Goal: Complete application form: Complete application form

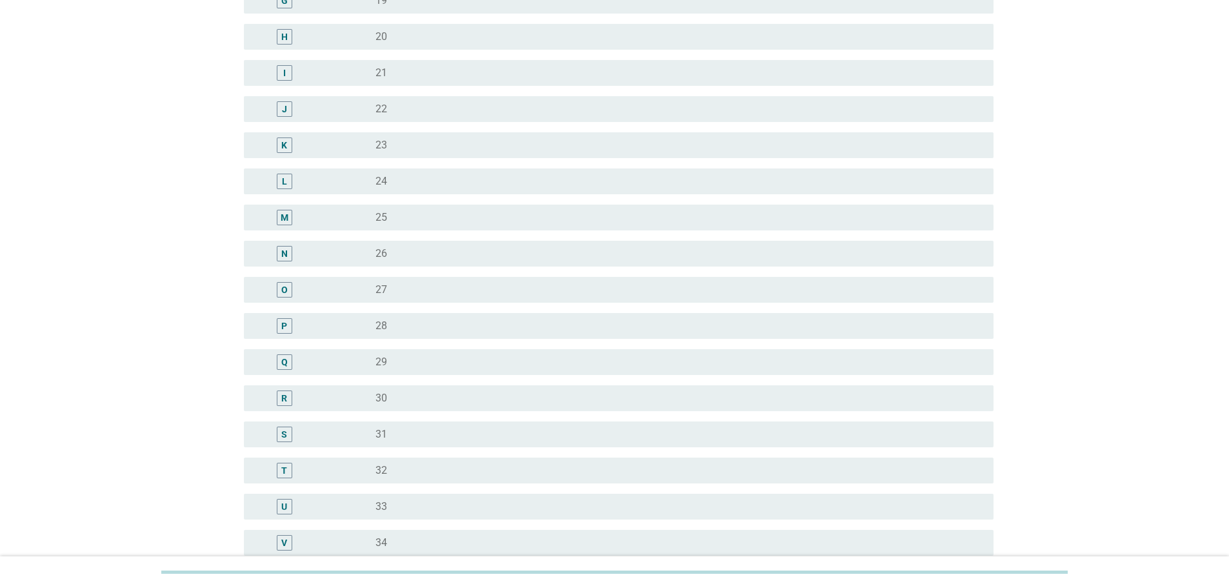
click at [370, 292] on div "O" at bounding box center [314, 289] width 121 height 15
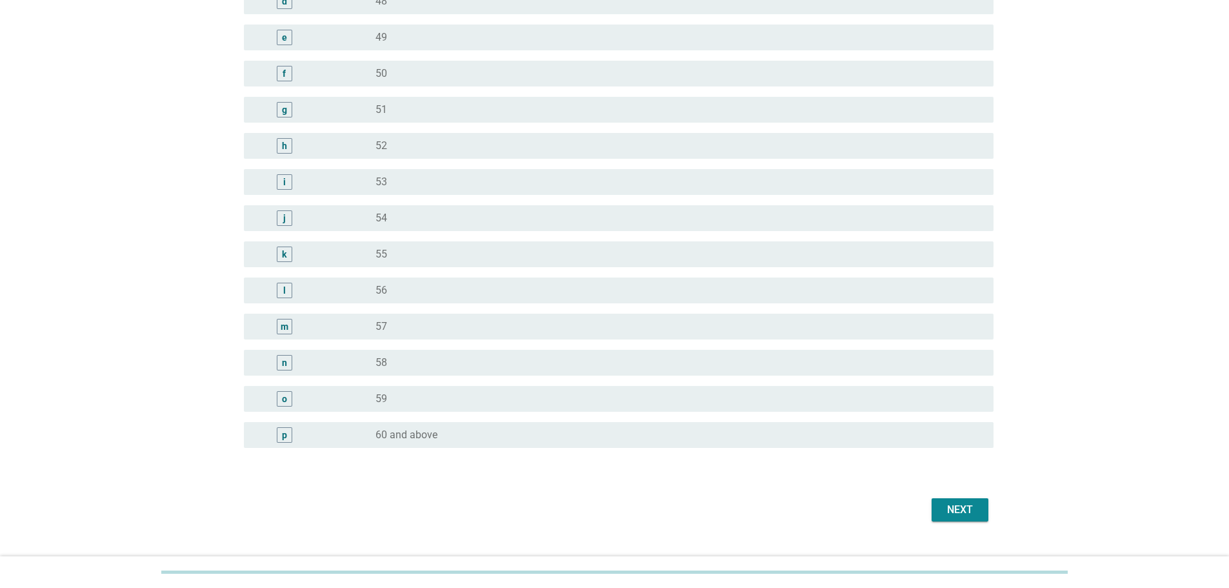
scroll to position [1460, 0]
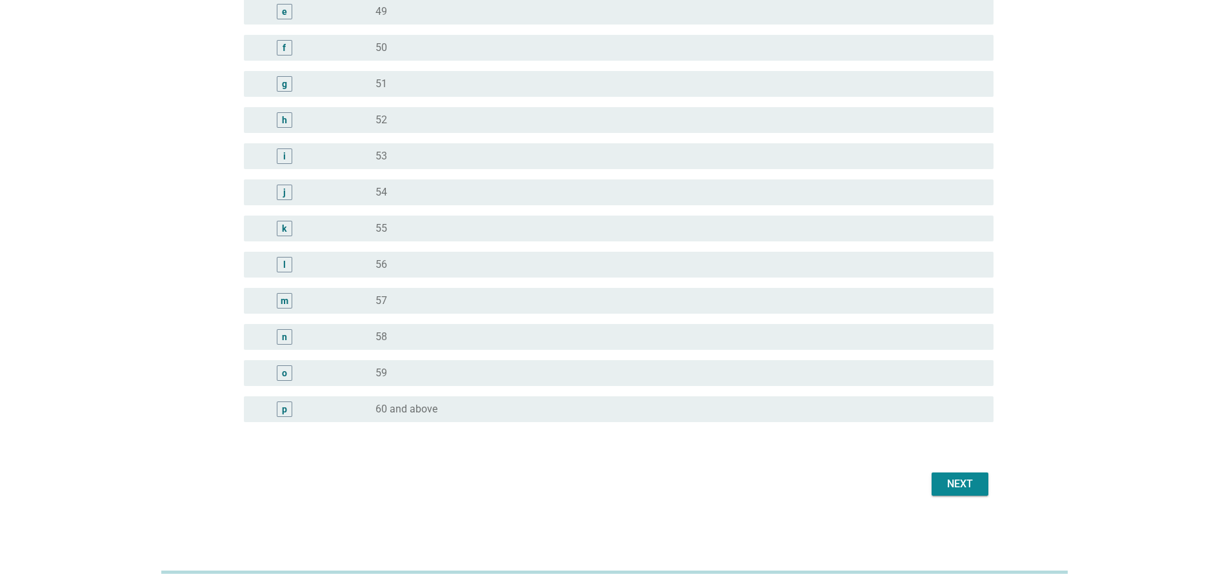
drag, startPoint x: 910, startPoint y: 482, endPoint x: 966, endPoint y: 478, distance: 55.6
click at [911, 482] on div "Next" at bounding box center [614, 483] width 757 height 31
click at [966, 478] on div "Next" at bounding box center [960, 483] width 36 height 15
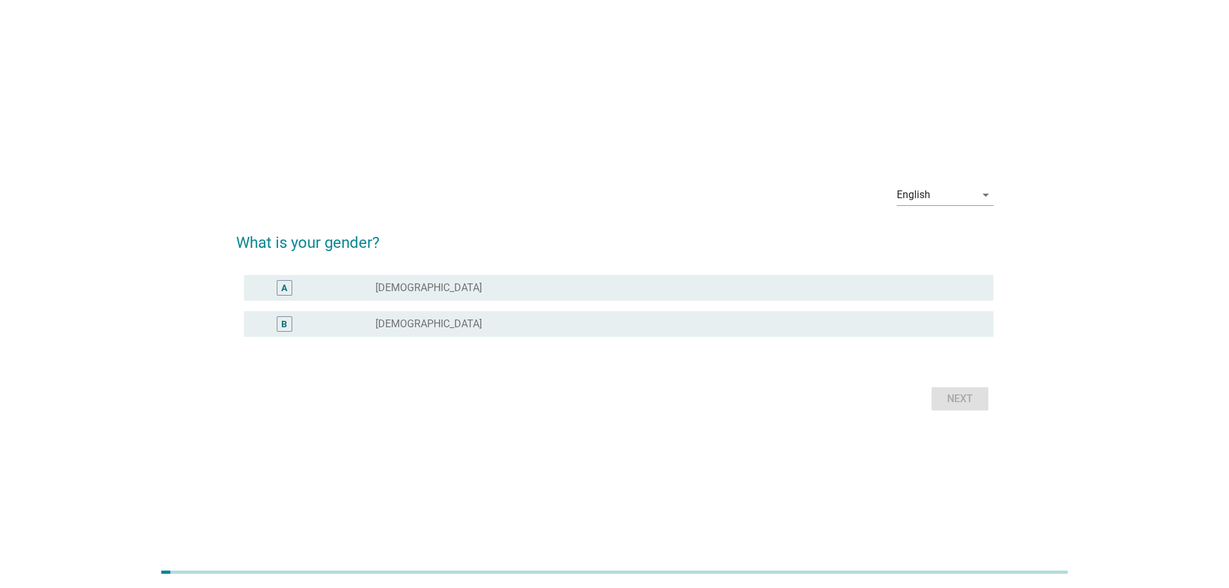
click at [432, 310] on div "B radio_button_unchecked [DEMOGRAPHIC_DATA]" at bounding box center [614, 324] width 757 height 36
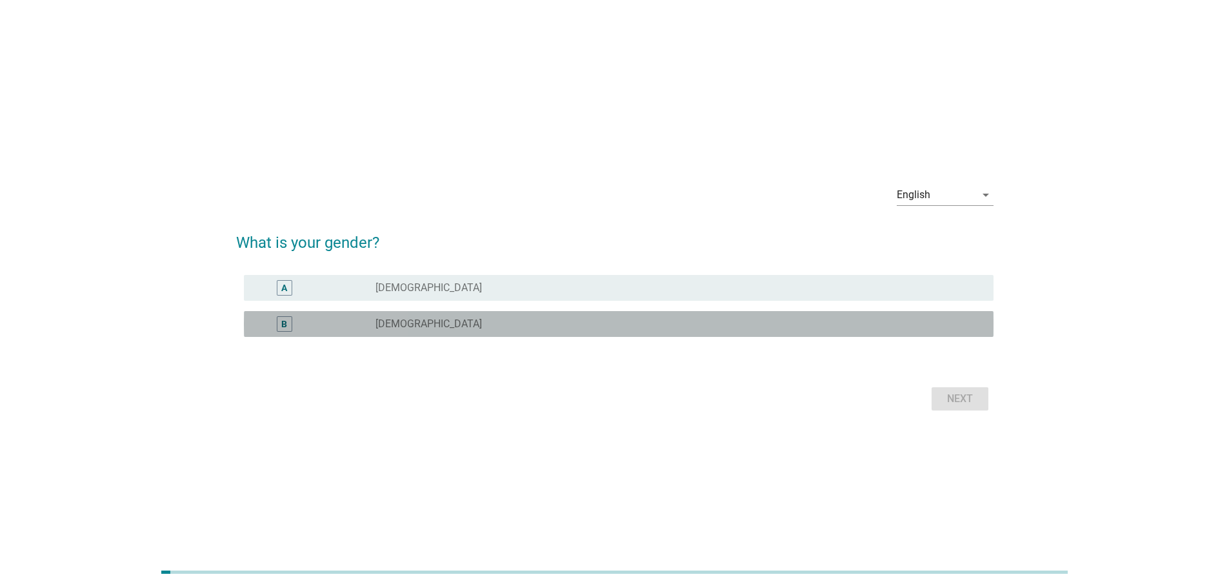
click at [432, 320] on div "radio_button_unchecked [DEMOGRAPHIC_DATA]" at bounding box center [673, 323] width 597 height 13
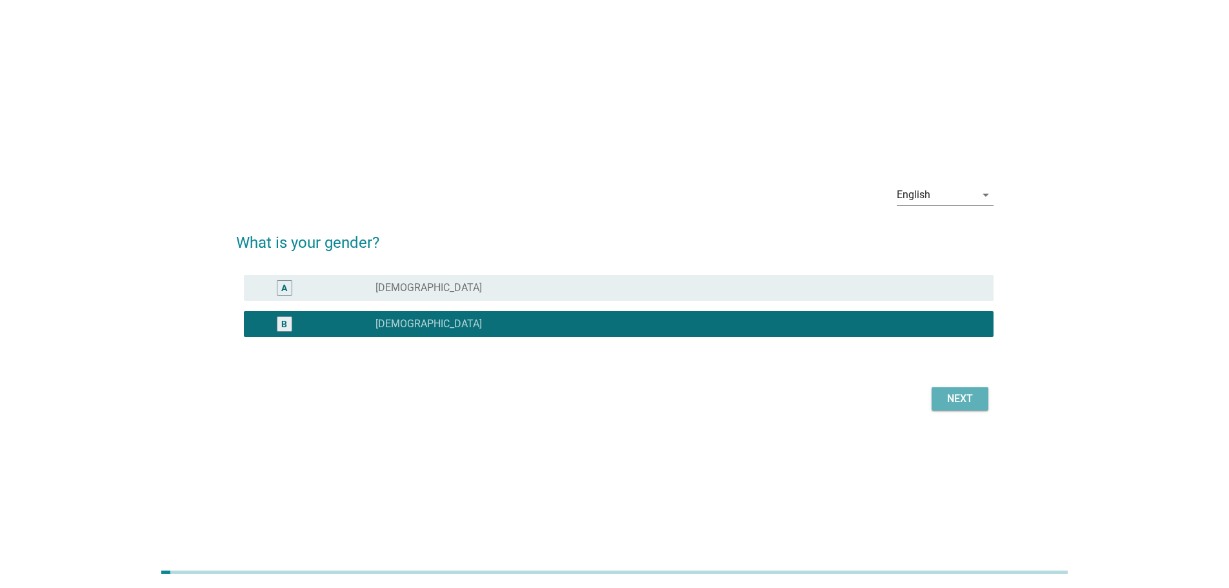
click at [960, 390] on button "Next" at bounding box center [959, 398] width 57 height 23
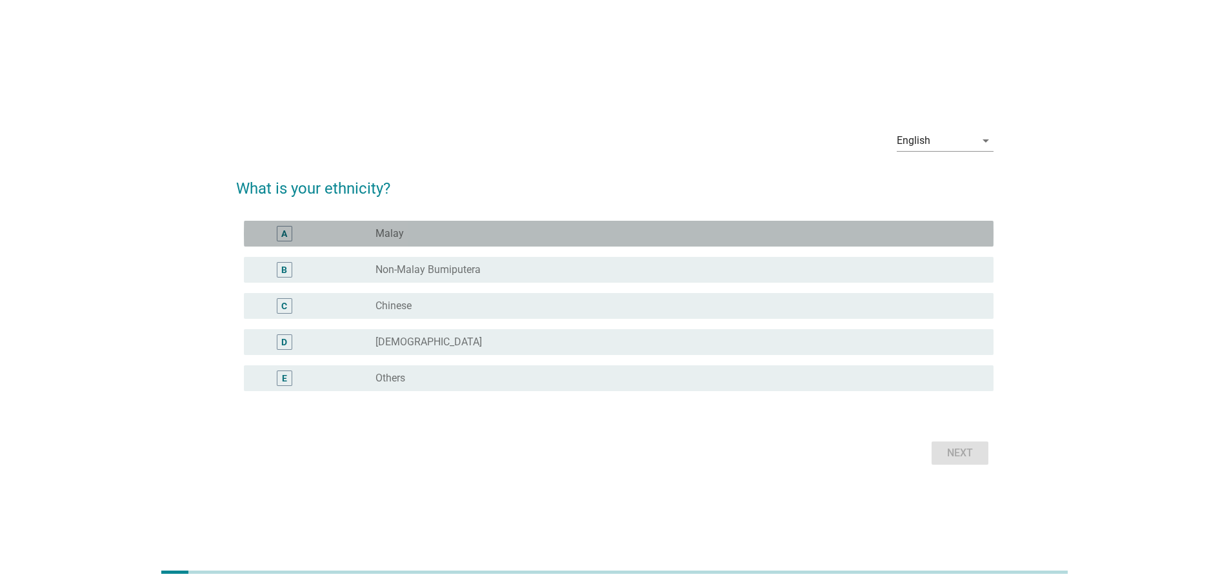
drag, startPoint x: 636, startPoint y: 230, endPoint x: 640, endPoint y: 270, distance: 40.8
click at [637, 261] on div "A radio_button_unchecked Malay B radio_button_unchecked Non-Malay Bumiputera C …" at bounding box center [614, 305] width 757 height 181
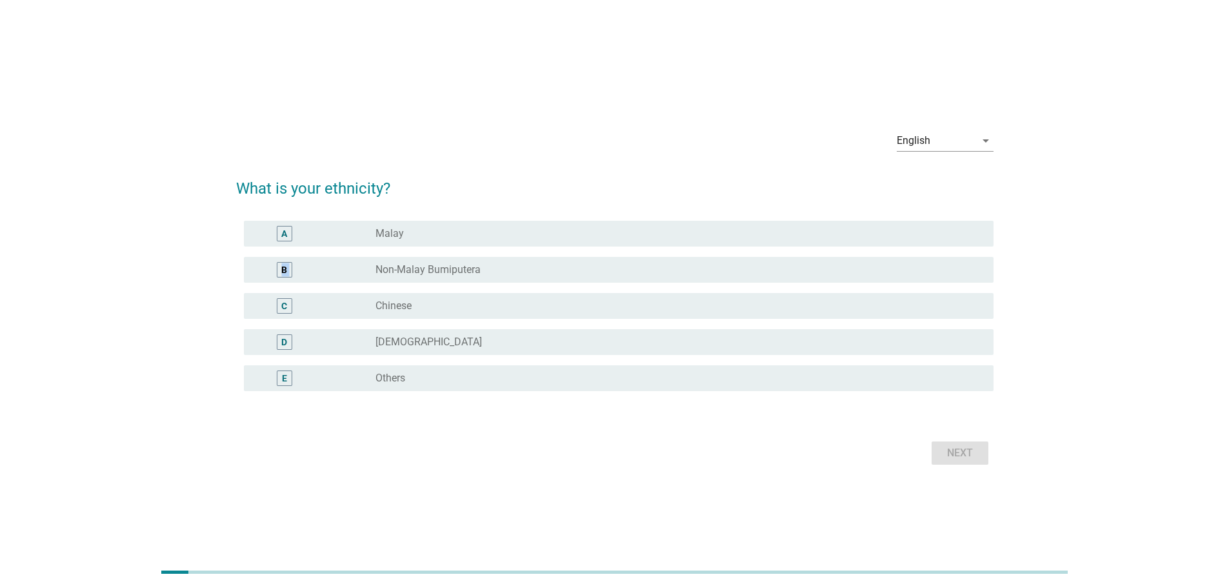
click at [640, 270] on div "radio_button_unchecked Non-Malay Bumiputera" at bounding box center [673, 269] width 597 height 13
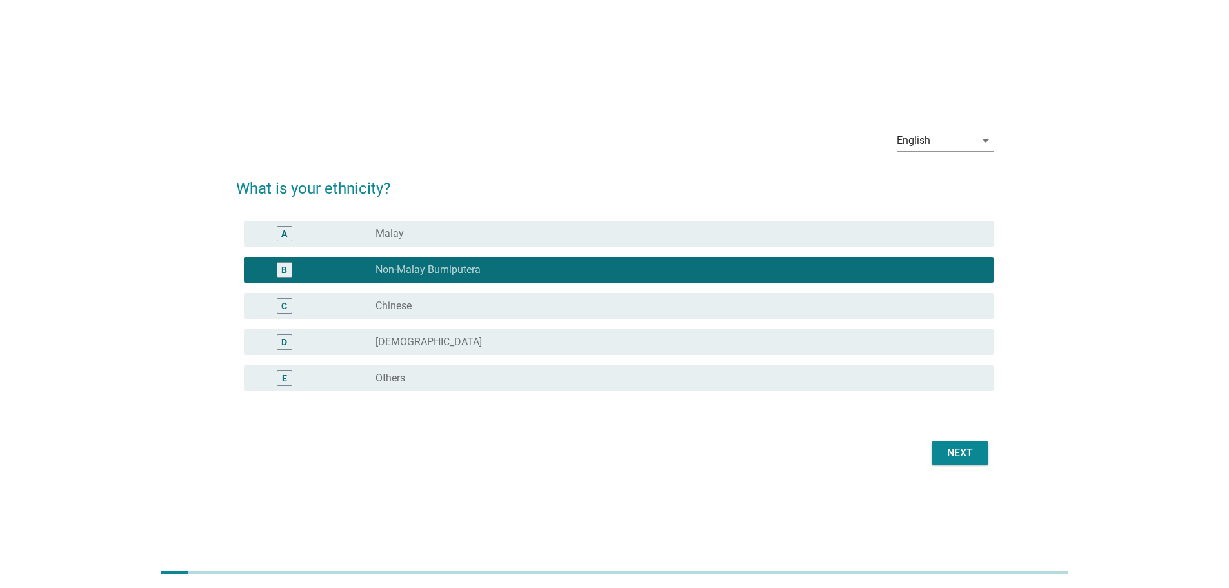
click at [849, 300] on div "radio_button_unchecked Chinese" at bounding box center [673, 305] width 597 height 13
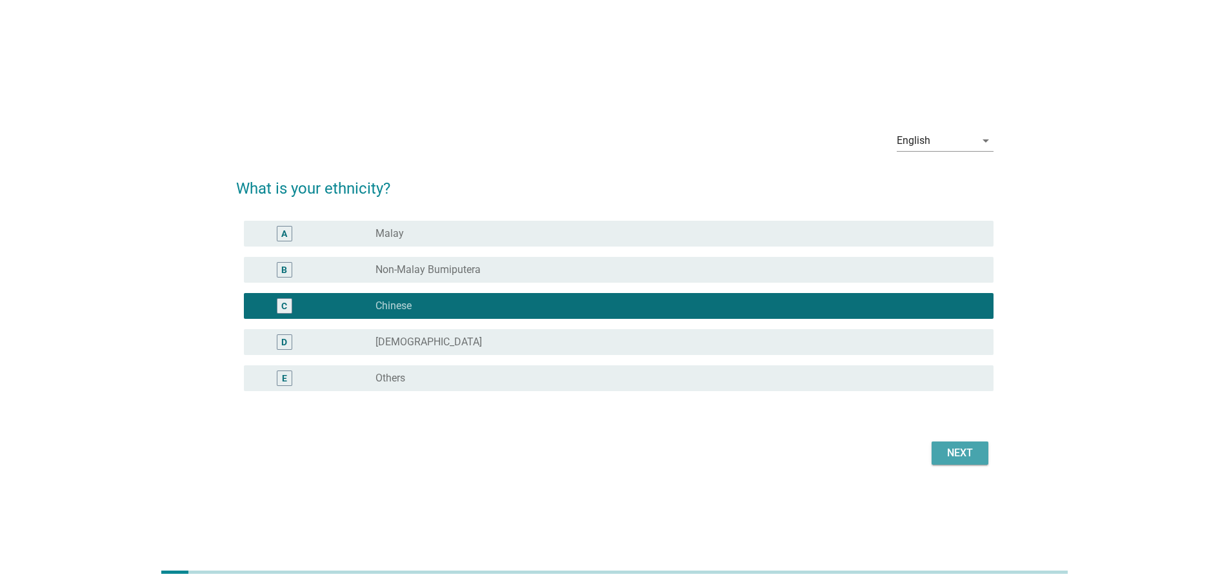
click at [948, 457] on div "Next" at bounding box center [960, 452] width 36 height 15
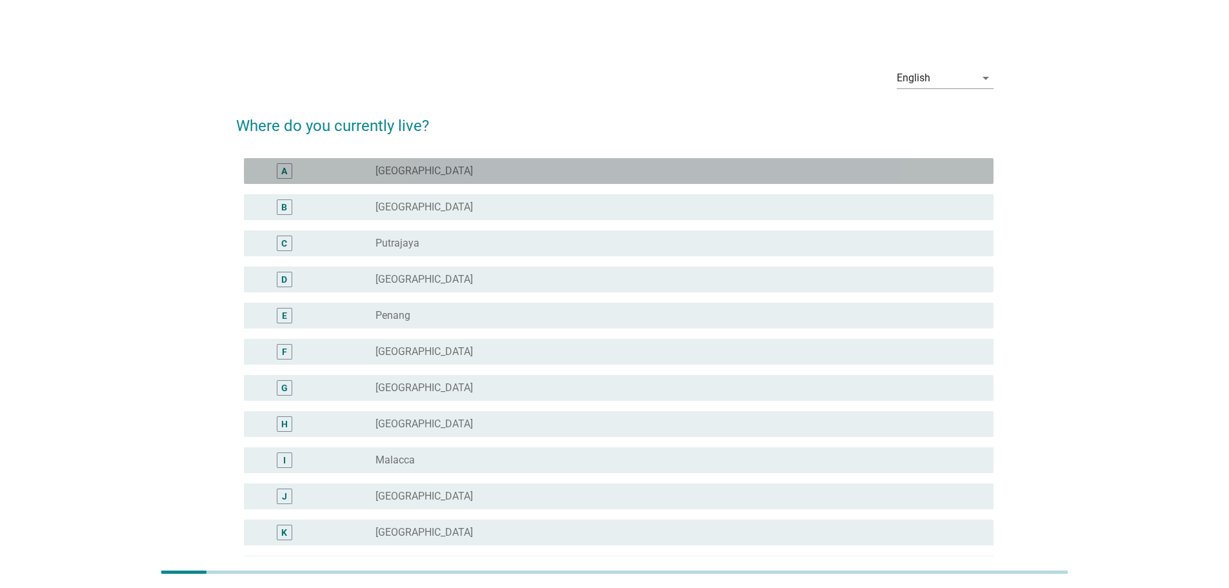
click at [392, 175] on label "[GEOGRAPHIC_DATA]" at bounding box center [423, 170] width 97 height 13
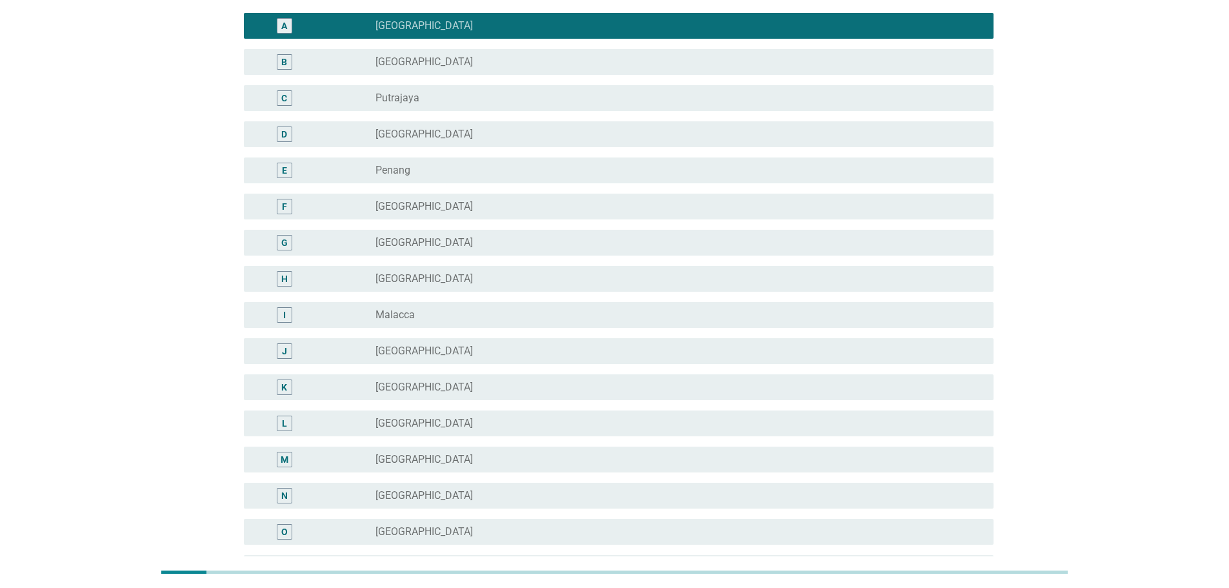
scroll to position [304, 0]
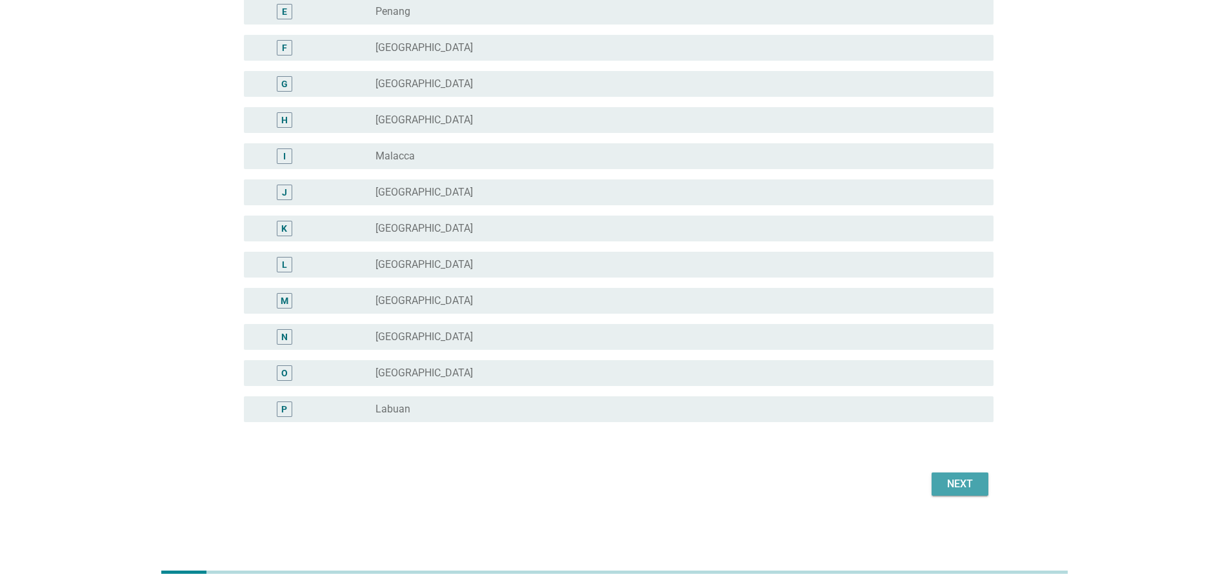
click at [942, 483] on div "Next" at bounding box center [960, 483] width 36 height 15
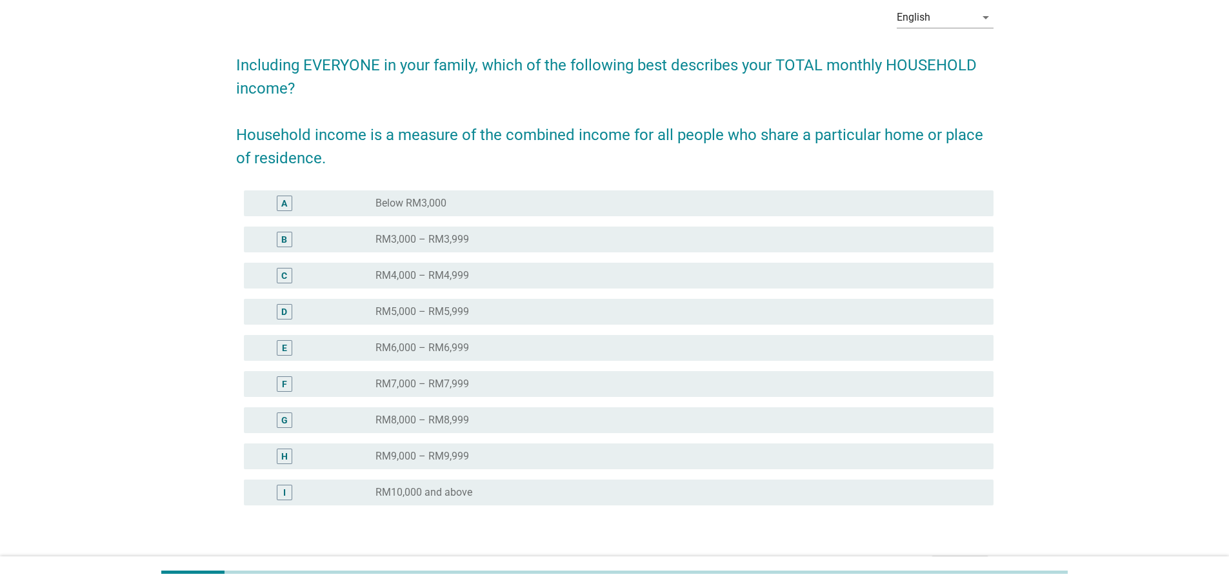
scroll to position [129, 0]
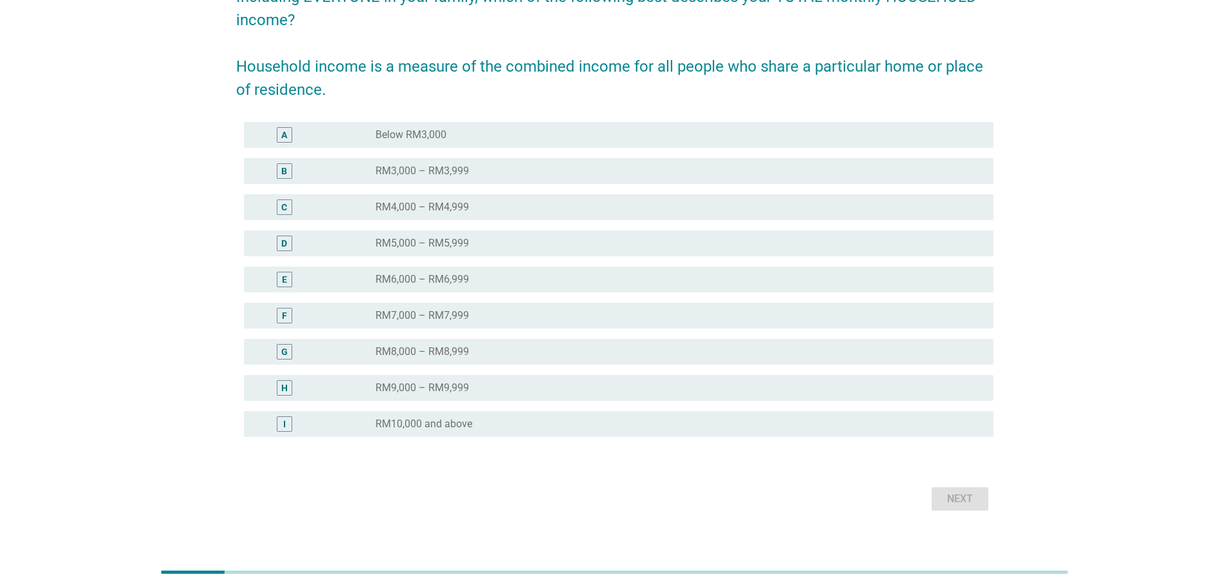
click at [479, 273] on div "radio_button_unchecked RM6,000 – RM6,999" at bounding box center [673, 279] width 597 height 13
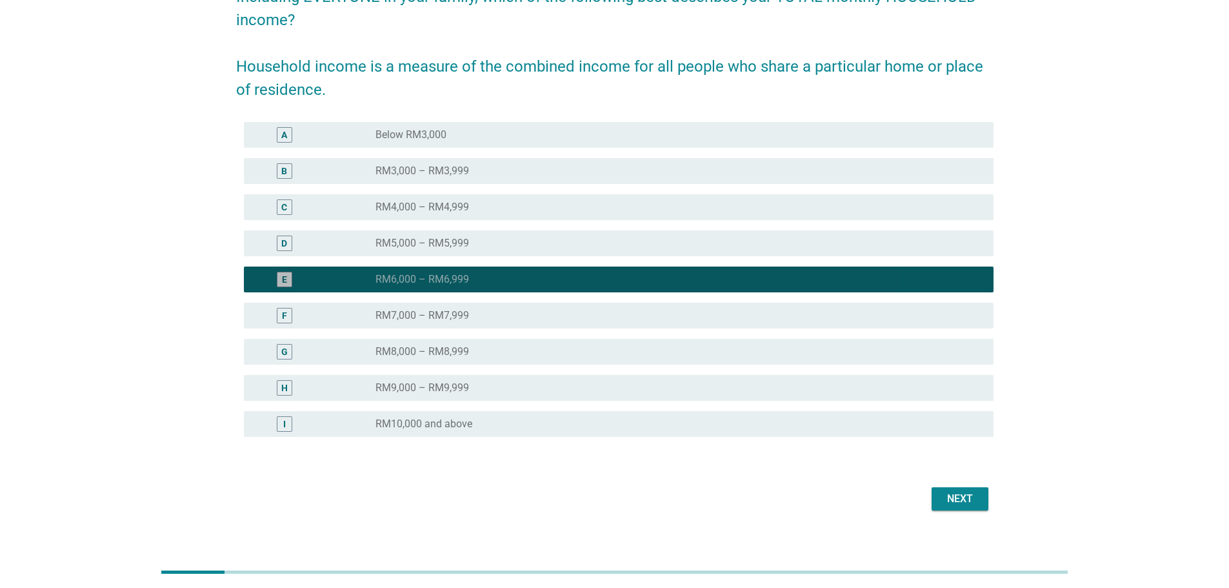
click at [490, 315] on div "radio_button_unchecked RM7,000 – RM7,999" at bounding box center [673, 315] width 597 height 13
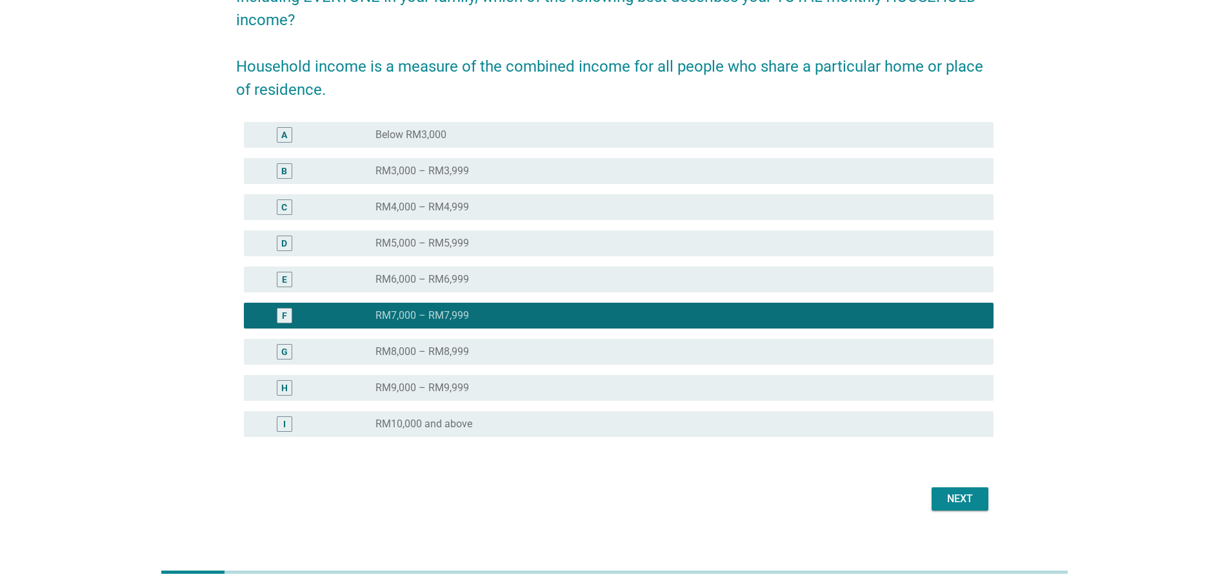
click at [950, 493] on div "Next" at bounding box center [960, 498] width 36 height 15
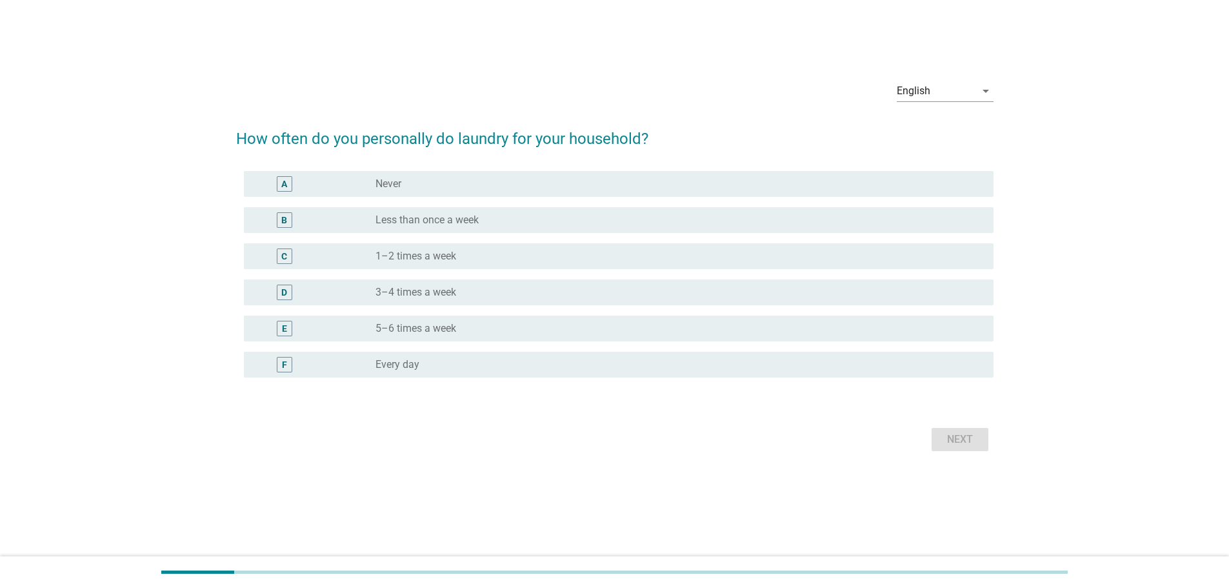
scroll to position [0, 0]
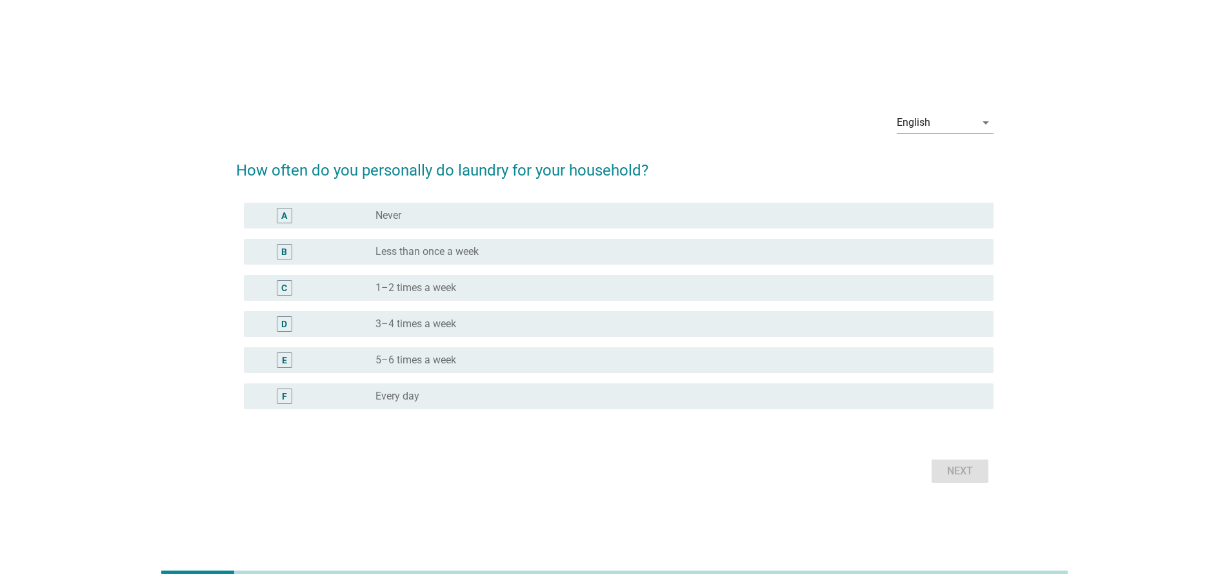
click at [538, 393] on div "radio_button_unchecked Every day" at bounding box center [673, 396] width 597 height 13
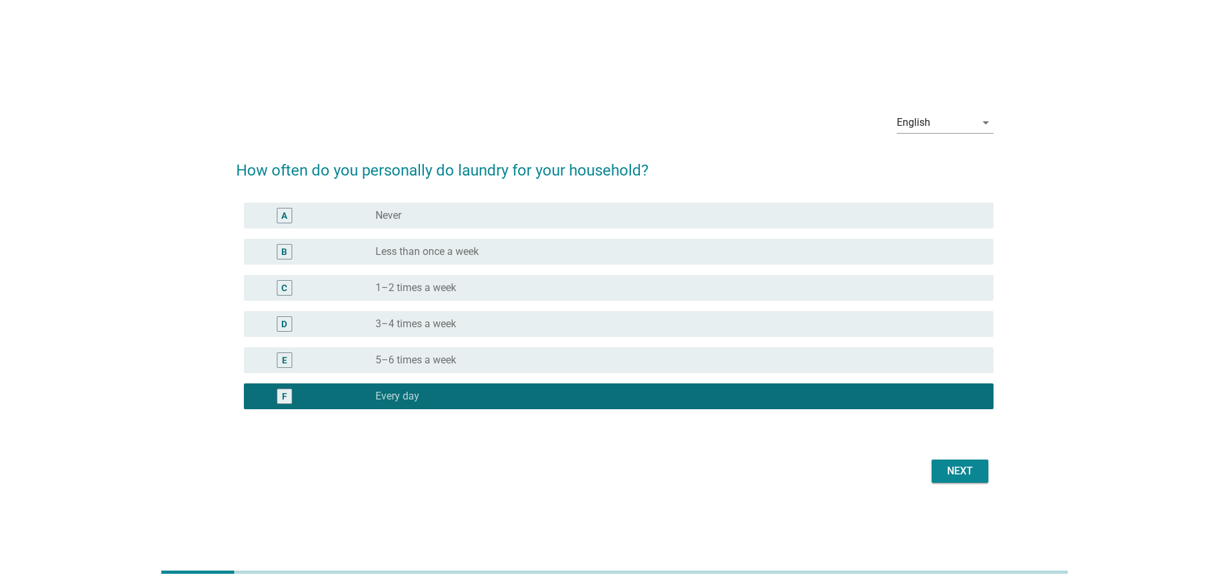
click at [956, 450] on form "How often do you personally do laundry for your household? A radio_button_unche…" at bounding box center [614, 316] width 757 height 341
click at [965, 476] on div "Next" at bounding box center [960, 470] width 36 height 15
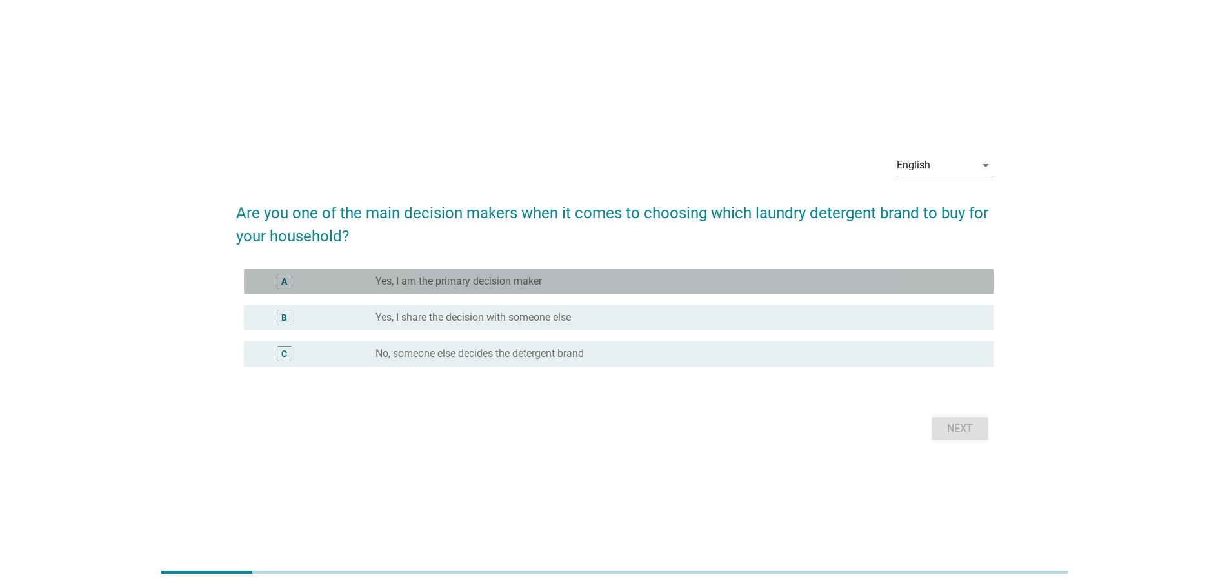
drag, startPoint x: 590, startPoint y: 277, endPoint x: 884, endPoint y: 385, distance: 313.2
click at [591, 277] on div "radio_button_unchecked Yes, I am the primary decision maker" at bounding box center [673, 281] width 597 height 13
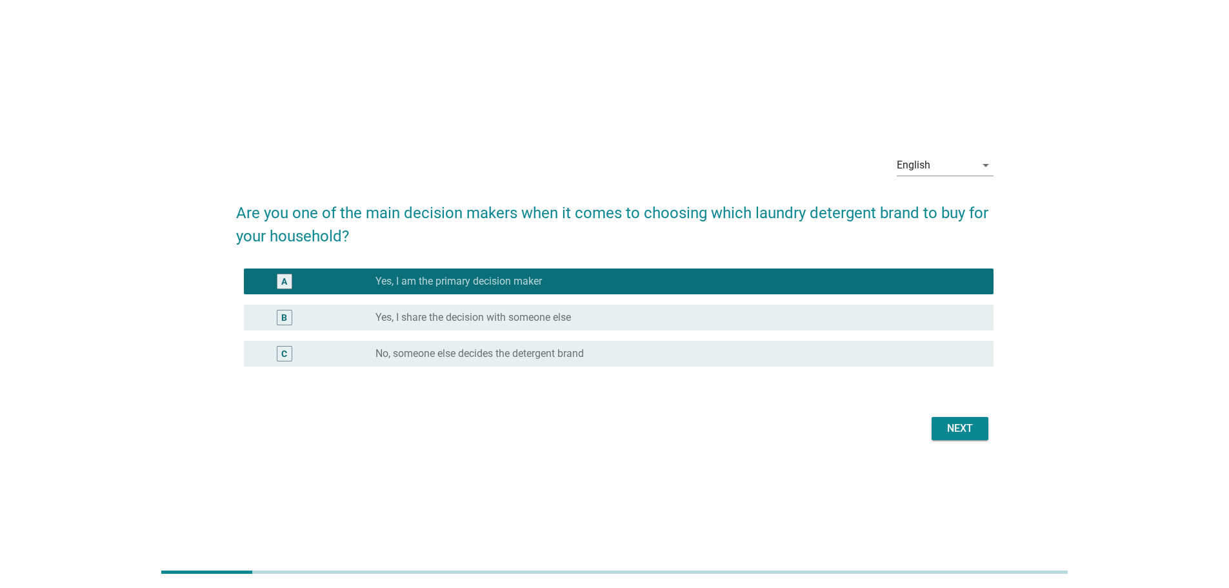
click at [969, 428] on div "Next" at bounding box center [960, 428] width 36 height 15
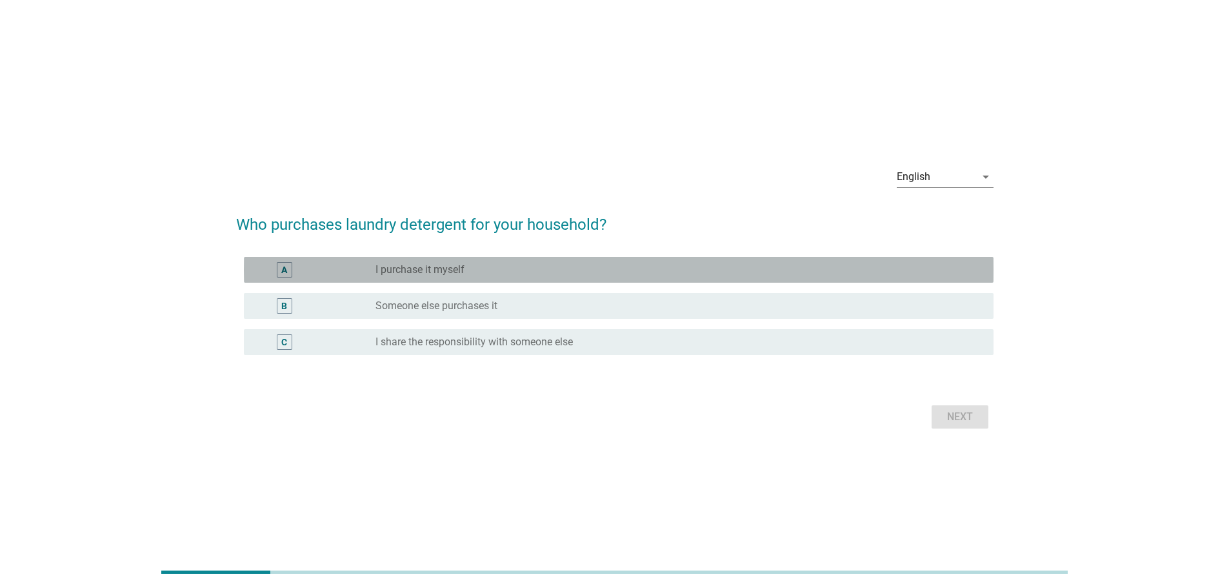
click at [617, 266] on div "radio_button_unchecked I purchase it myself" at bounding box center [673, 269] width 597 height 13
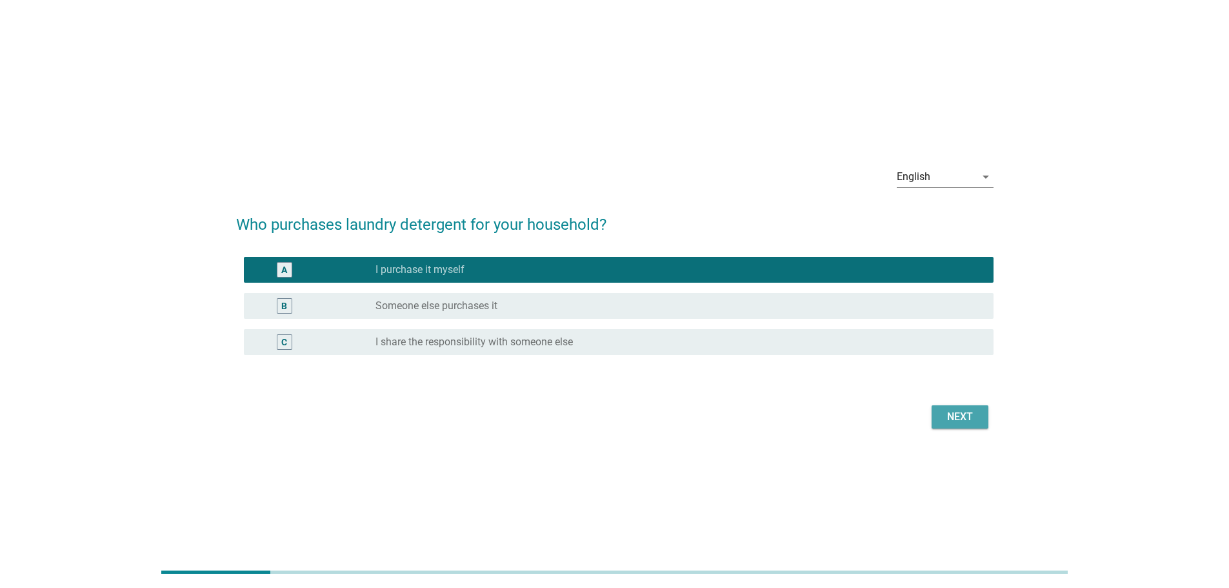
click at [949, 417] on div "Next" at bounding box center [960, 416] width 36 height 15
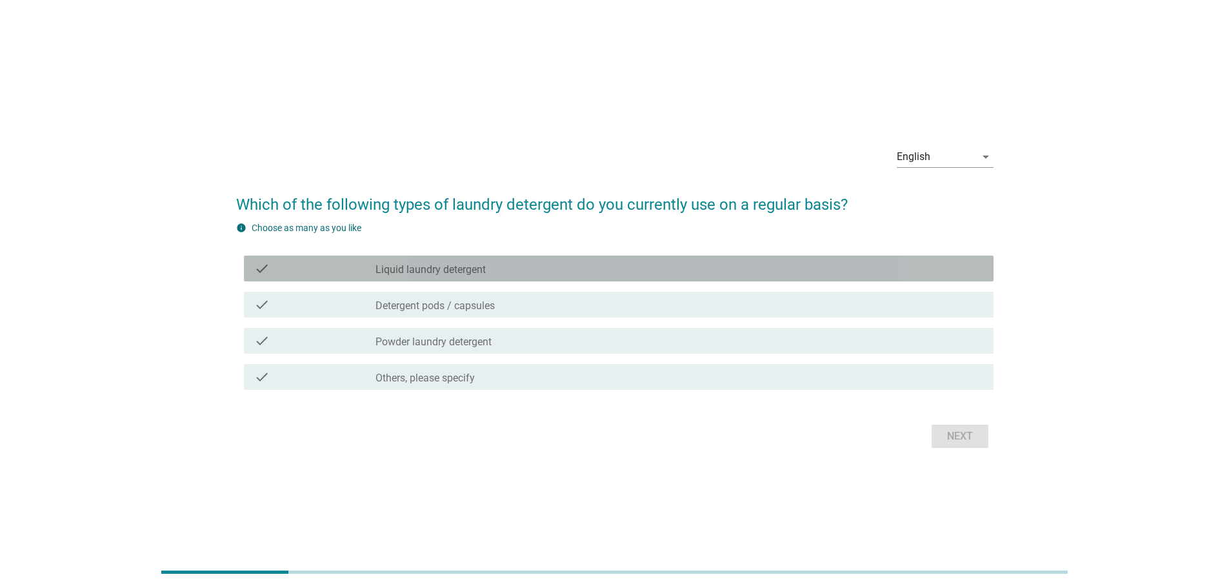
click at [556, 265] on div "check_box_outline_blank Liquid laundry detergent" at bounding box center [679, 268] width 608 height 15
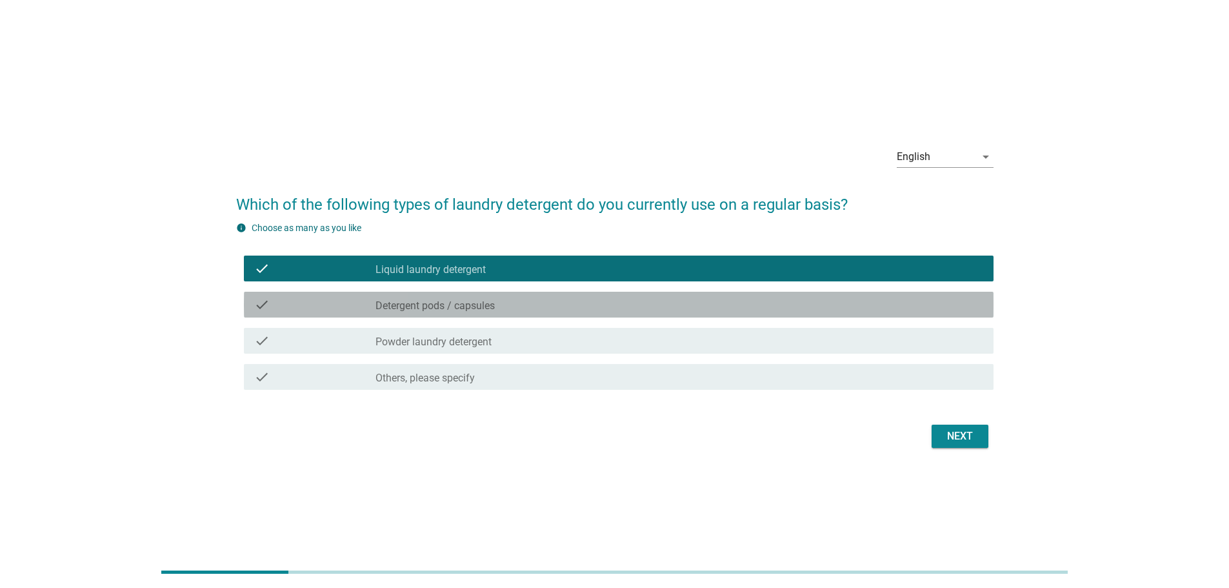
click at [531, 299] on div "check_box_outline_blank Detergent pods / capsules" at bounding box center [679, 304] width 608 height 15
click at [537, 332] on div "check check_box_outline_blank Powder laundry detergent" at bounding box center [618, 341] width 749 height 26
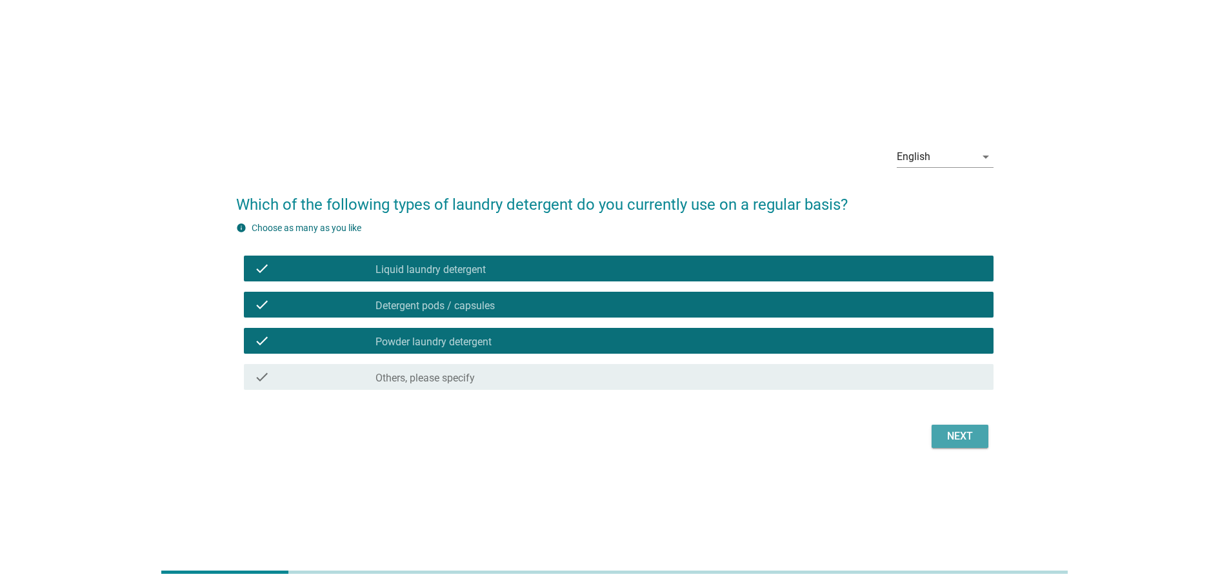
click at [957, 432] on div "Next" at bounding box center [960, 435] width 36 height 15
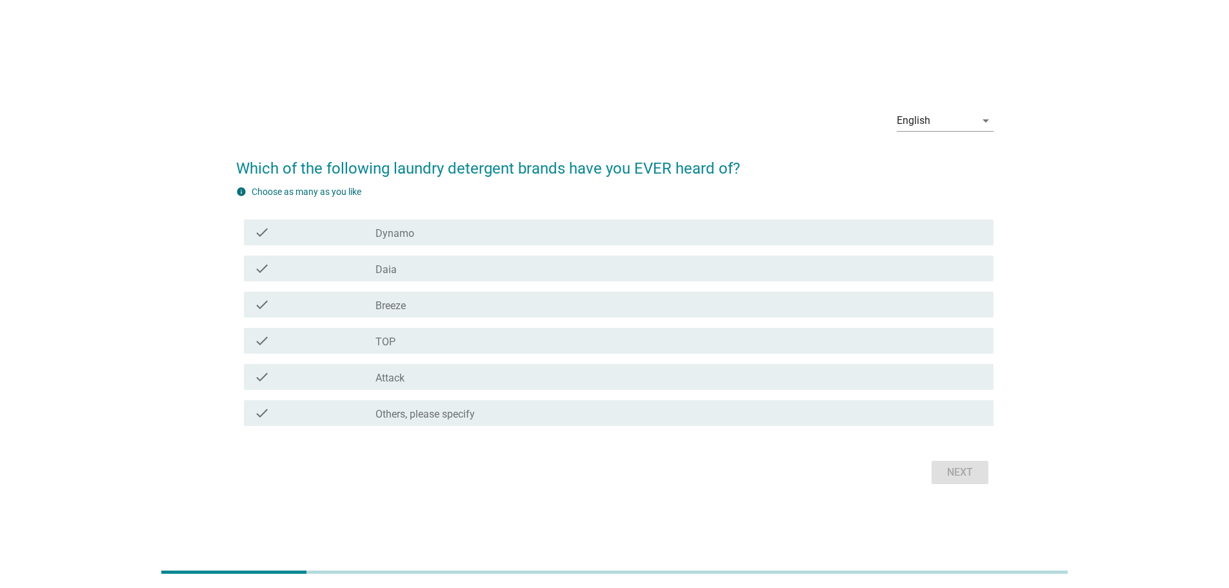
click at [561, 235] on div "check_box_outline_blank Dynamo" at bounding box center [679, 231] width 608 height 15
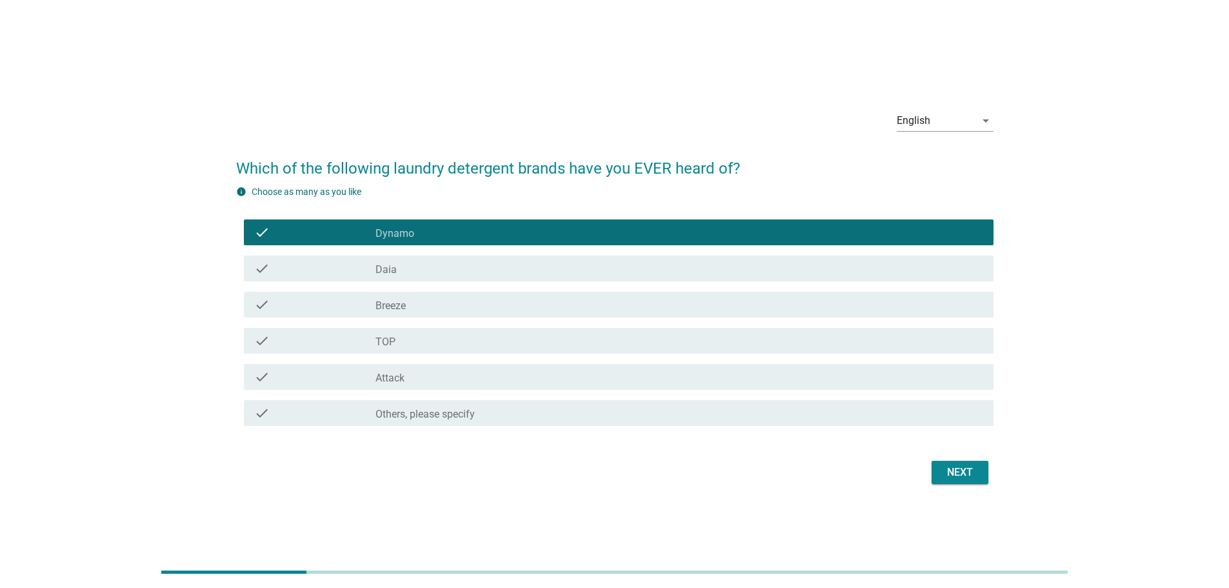
click at [565, 282] on div "check check_box_outline_blank Daia" at bounding box center [614, 268] width 757 height 36
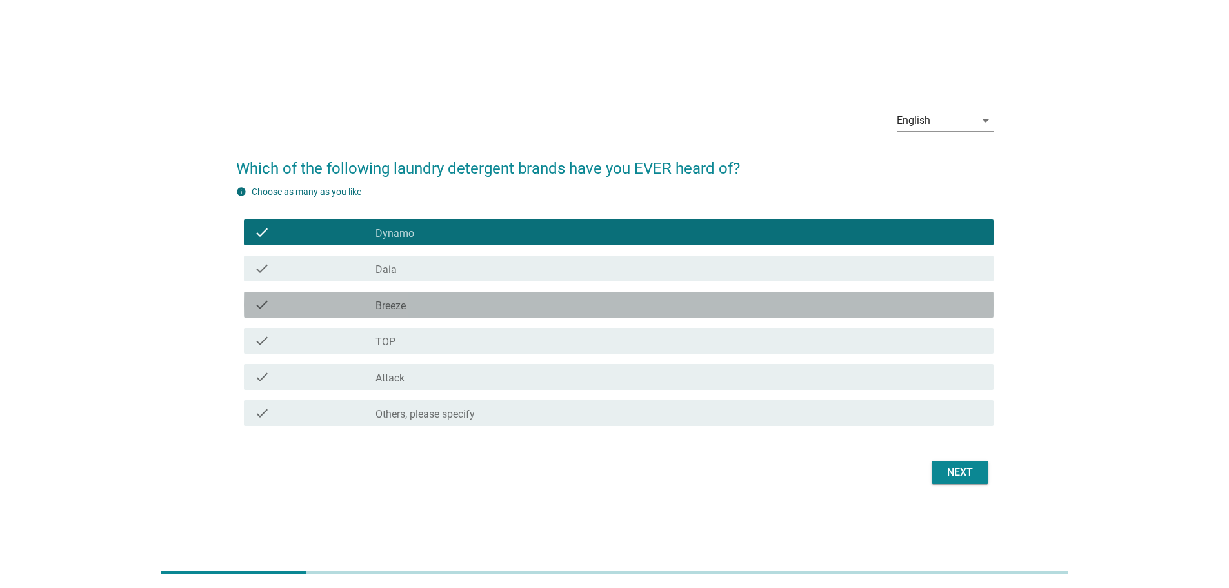
click at [565, 315] on div "check check_box_outline_blank Breeze" at bounding box center [618, 305] width 749 height 26
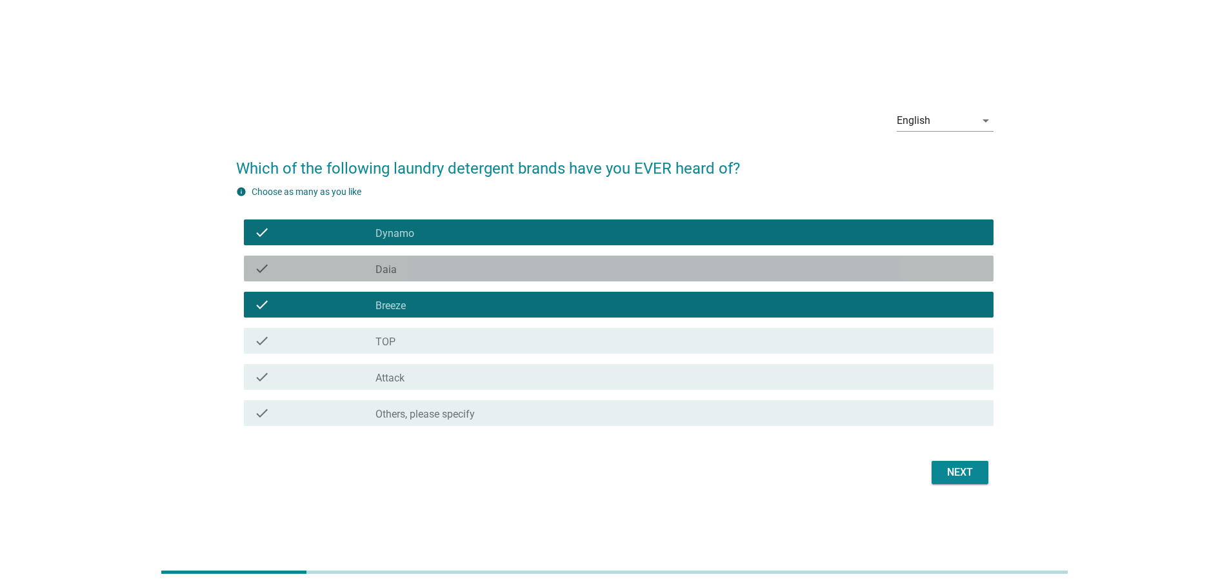
click at [565, 279] on div "check check_box_outline_blank Daia" at bounding box center [618, 268] width 749 height 26
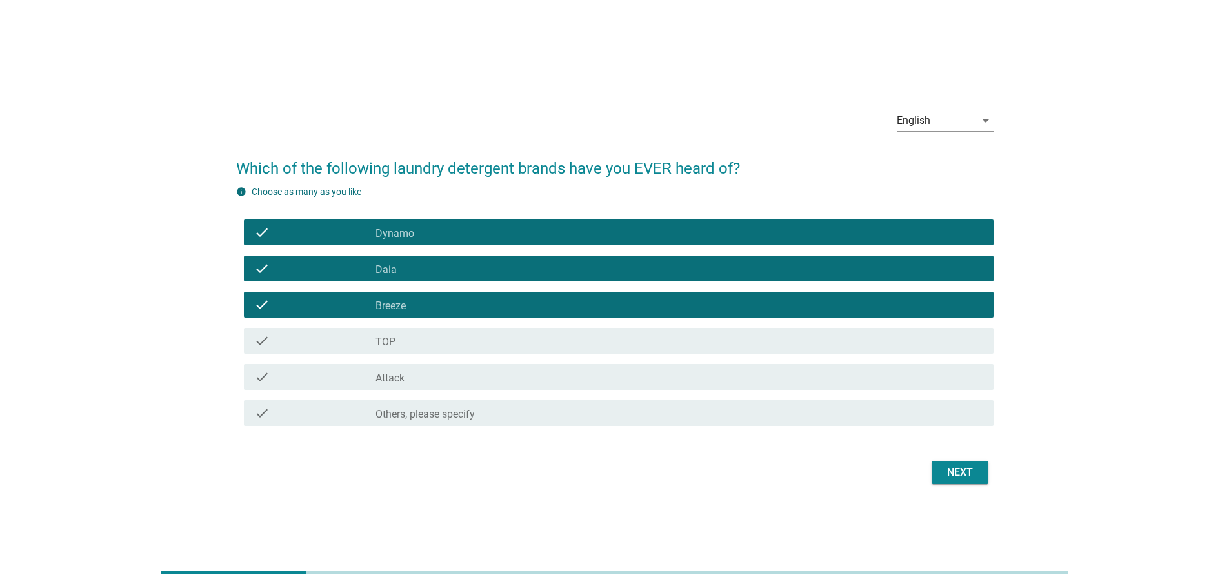
click at [573, 345] on div "check_box_outline_blank TOP" at bounding box center [679, 340] width 608 height 15
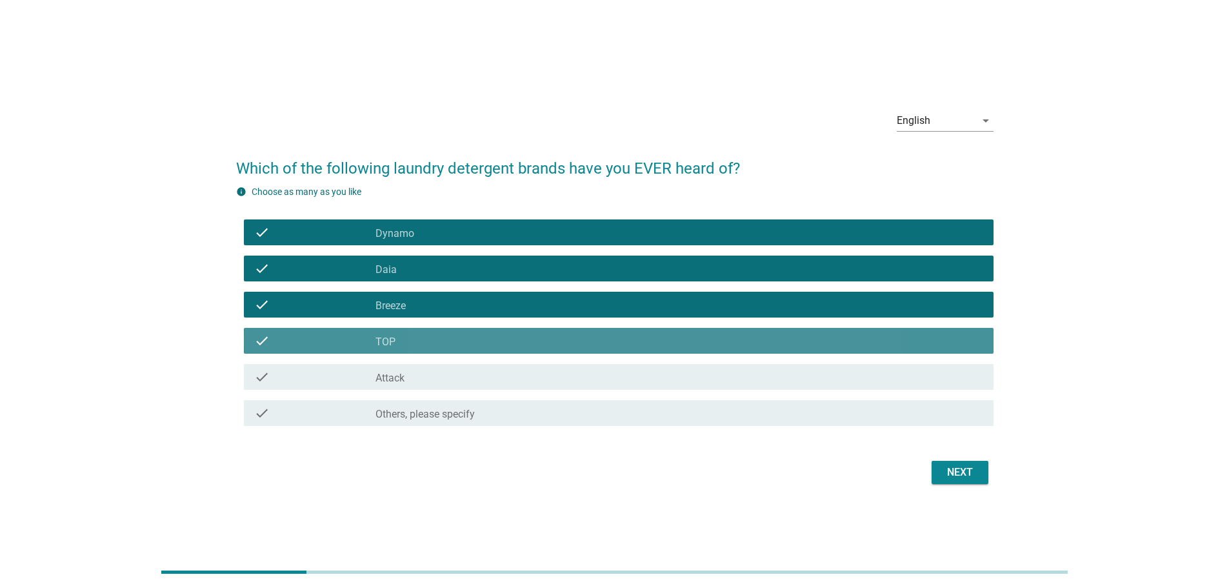
click at [585, 379] on div "check_box_outline_blank Attack" at bounding box center [679, 376] width 608 height 15
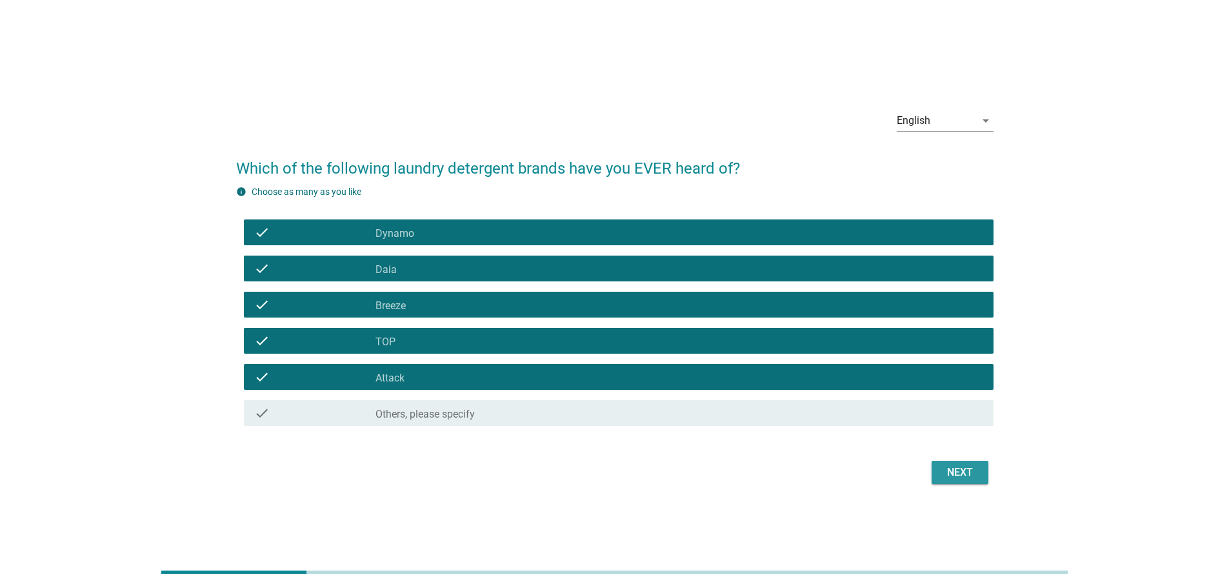
click at [969, 470] on div "Next" at bounding box center [960, 471] width 36 height 15
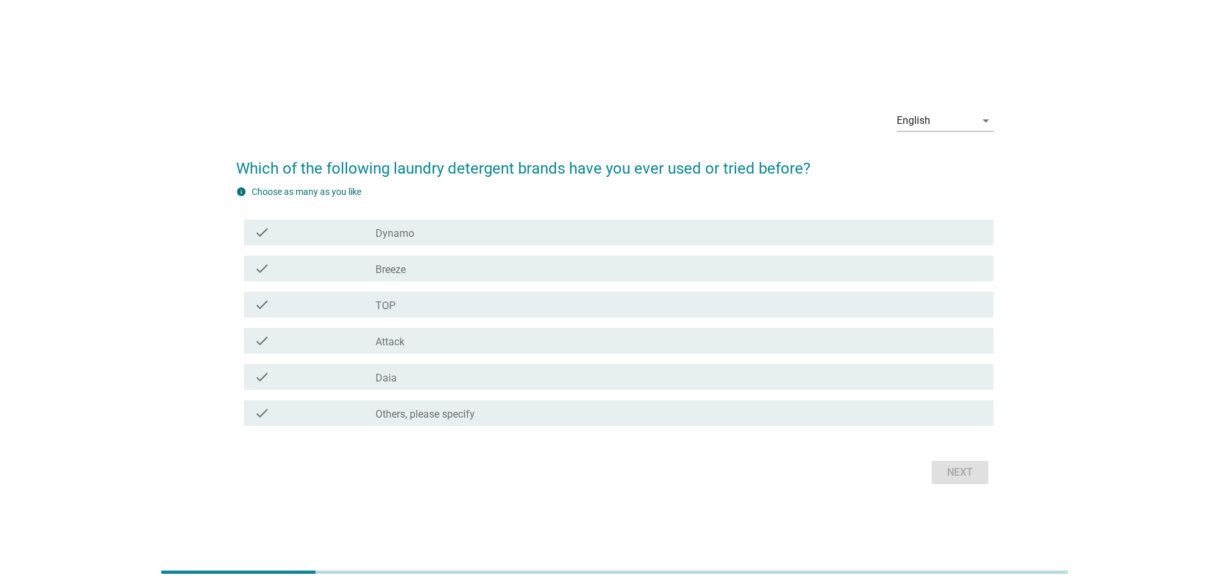
click at [614, 227] on div "check_box_outline_blank Dynamo" at bounding box center [679, 231] width 608 height 15
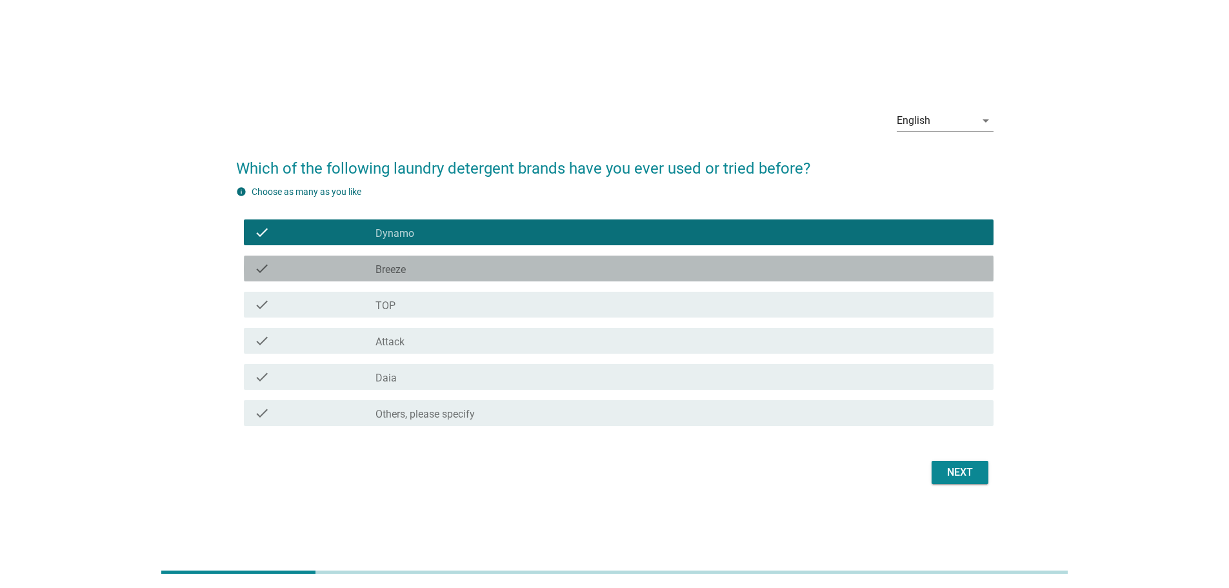
click at [571, 277] on div "check check_box_outline_blank Breeze" at bounding box center [618, 268] width 749 height 26
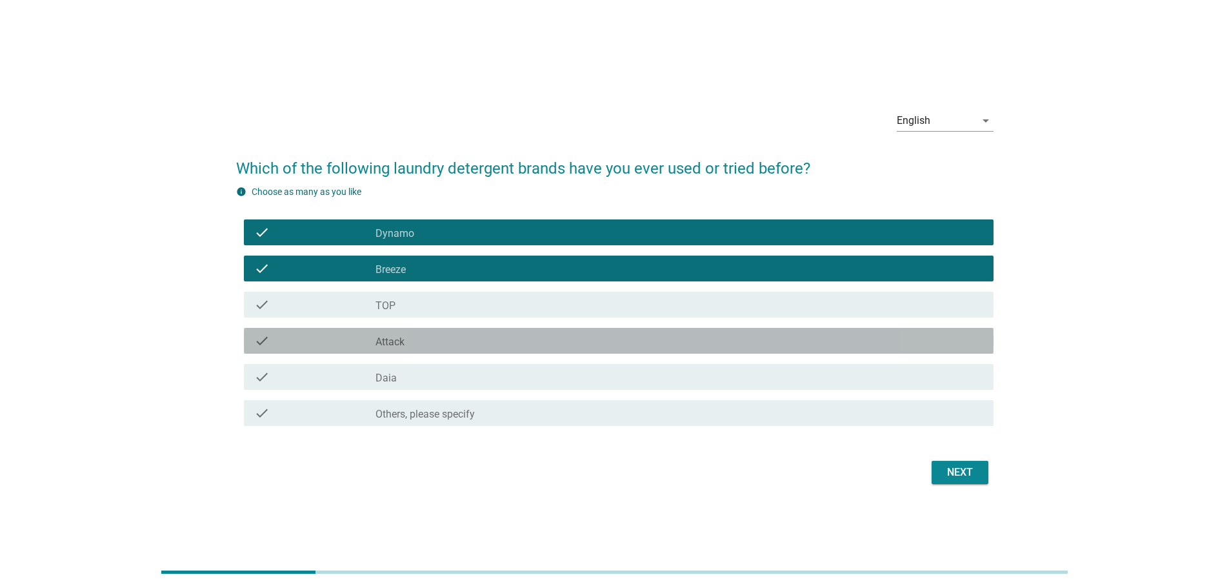
click at [469, 347] on div "check_box_outline_blank Attack" at bounding box center [679, 340] width 608 height 15
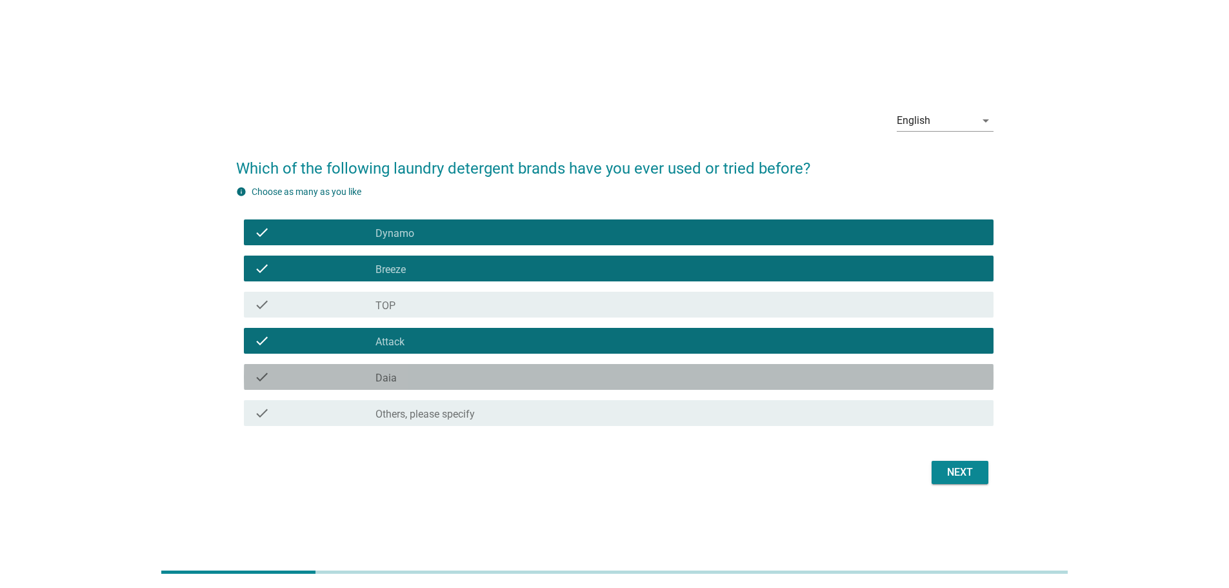
click at [499, 378] on div "check_box_outline_blank Daia" at bounding box center [679, 376] width 608 height 15
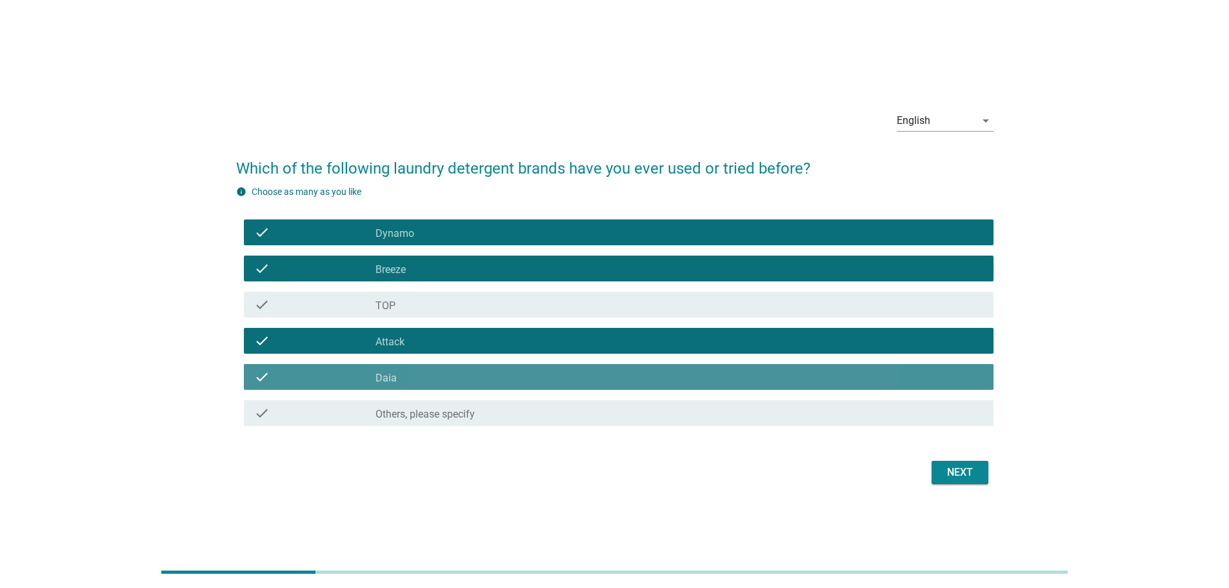
click at [497, 375] on div "check_box_outline_blank Daia" at bounding box center [679, 376] width 608 height 15
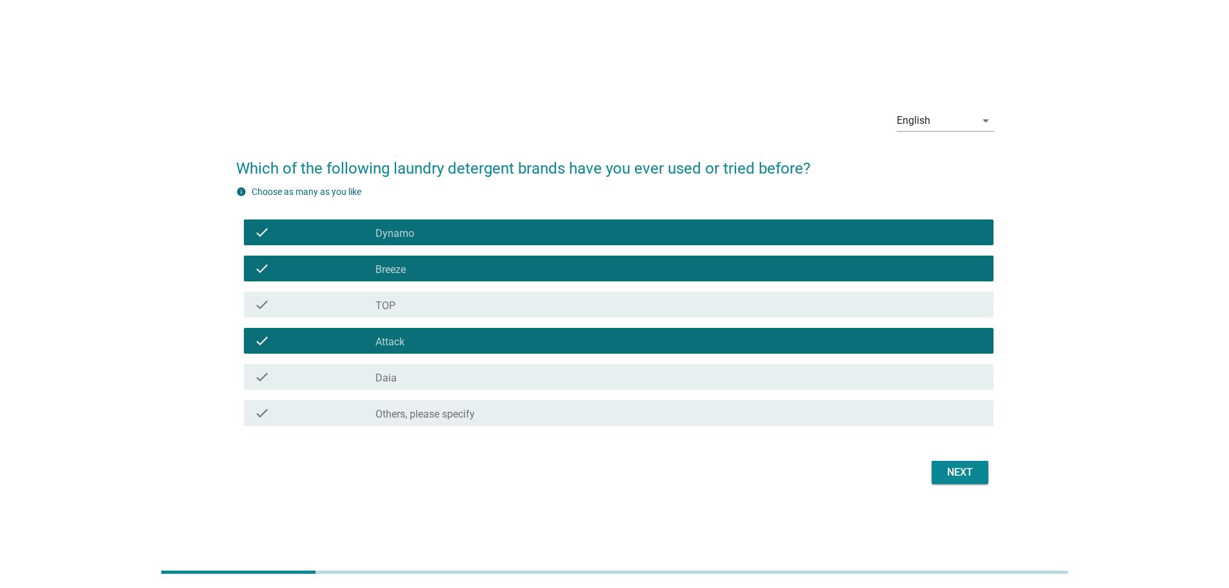
click at [984, 468] on button "Next" at bounding box center [959, 472] width 57 height 23
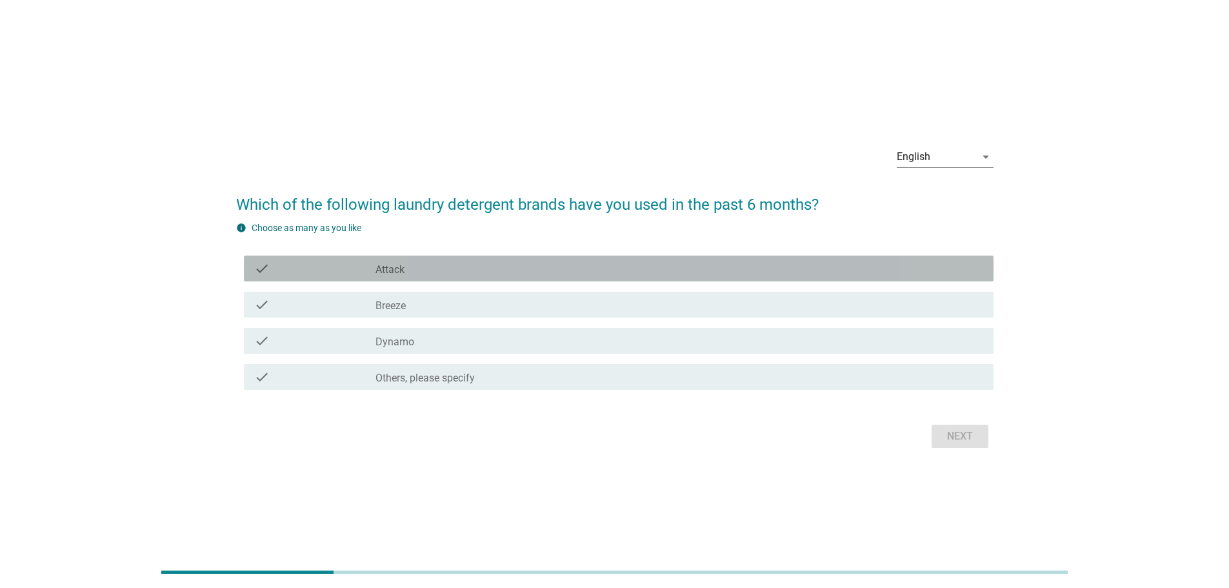
click at [635, 265] on div "check_box Attack" at bounding box center [679, 268] width 608 height 15
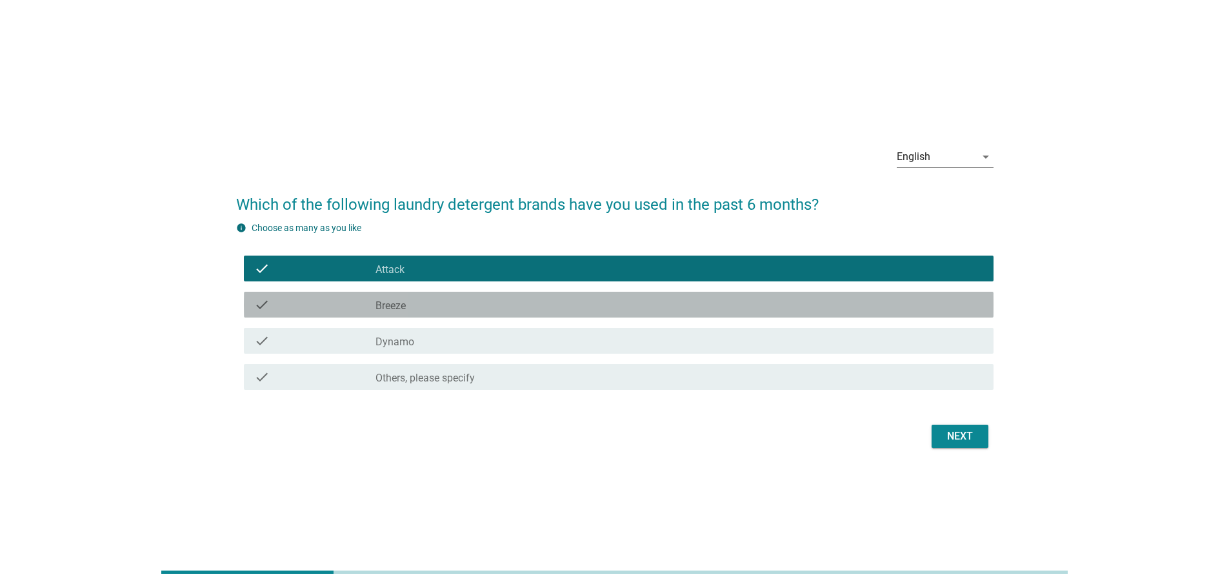
click at [636, 298] on div "check_box_outline_blank Breeze" at bounding box center [679, 304] width 608 height 15
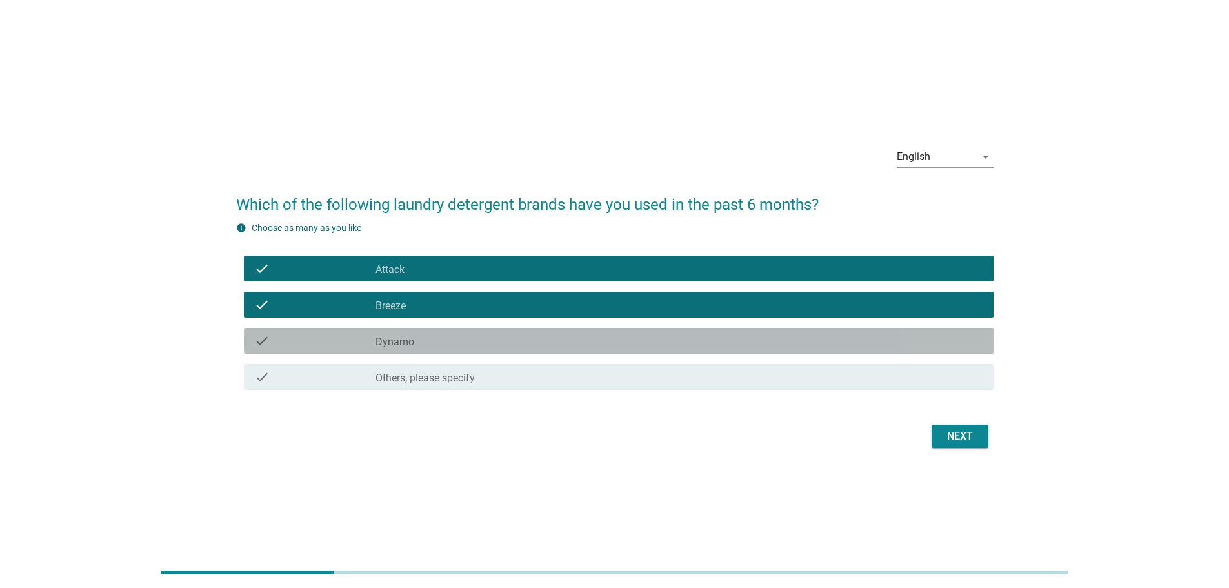
click at [640, 328] on div "check check_box Dynamo" at bounding box center [618, 341] width 749 height 26
click at [651, 342] on div "check_box Dynamo" at bounding box center [679, 340] width 608 height 15
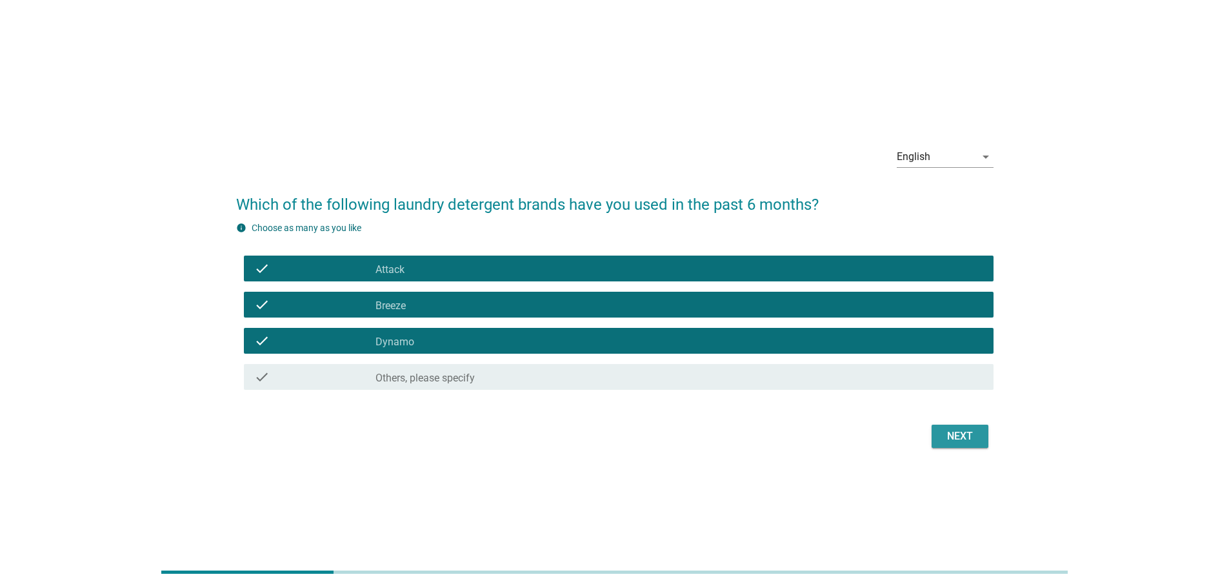
click at [934, 429] on button "Next" at bounding box center [959, 435] width 57 height 23
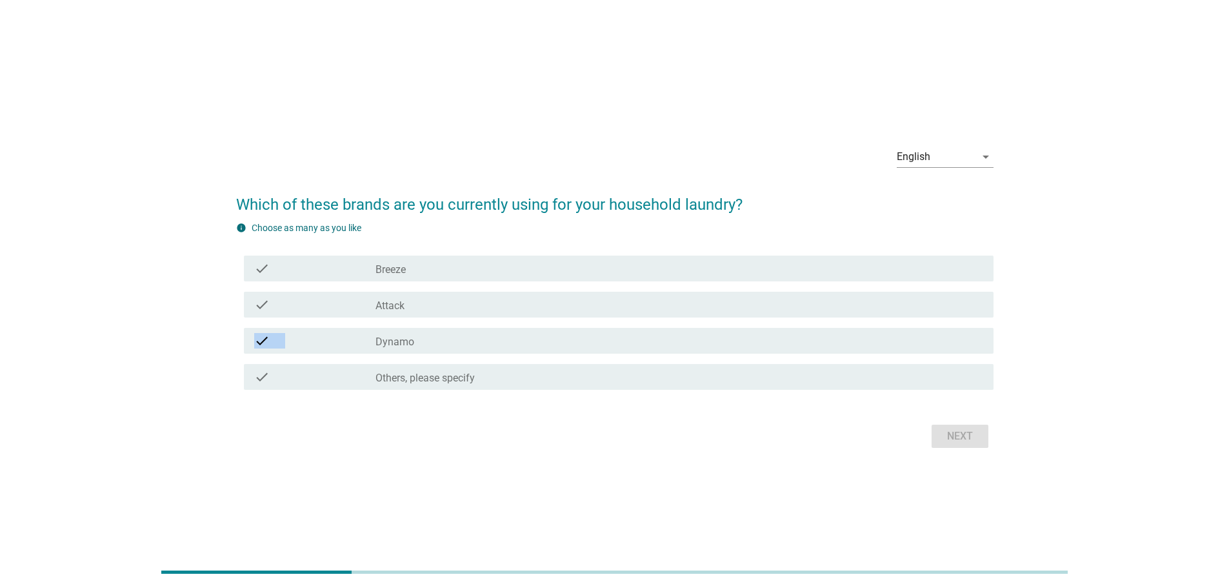
click at [649, 326] on div "check check_box Dynamo" at bounding box center [614, 341] width 757 height 36
click at [649, 298] on div "check_box Attack" at bounding box center [679, 304] width 608 height 15
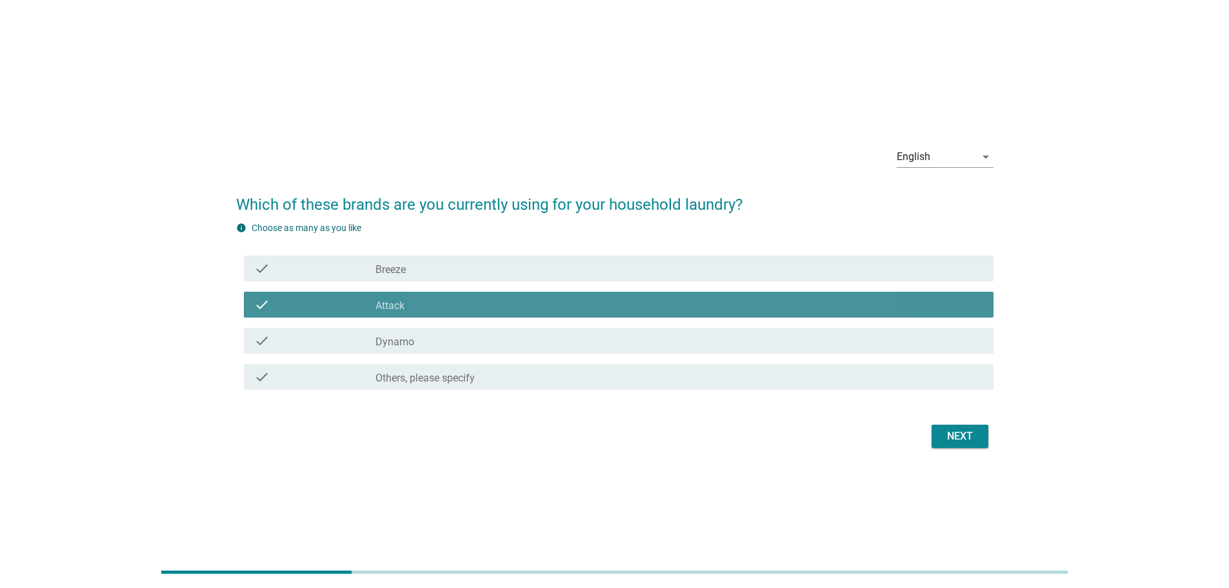
click at [655, 267] on div "check_box Breeze" at bounding box center [679, 268] width 608 height 15
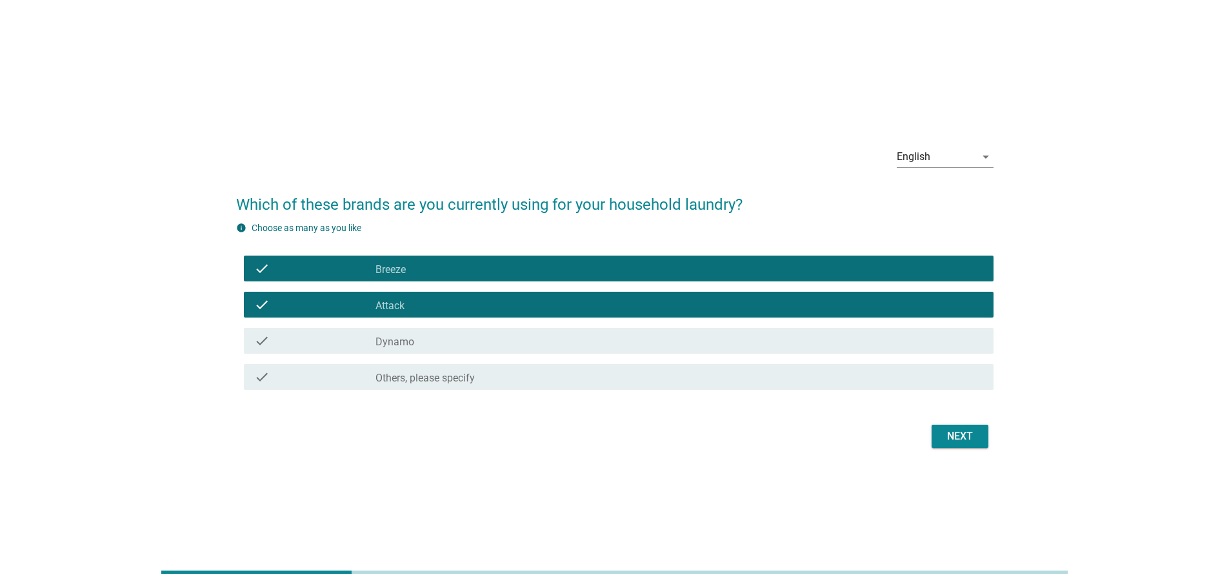
click at [669, 344] on div "check_box Dynamo" at bounding box center [679, 340] width 608 height 15
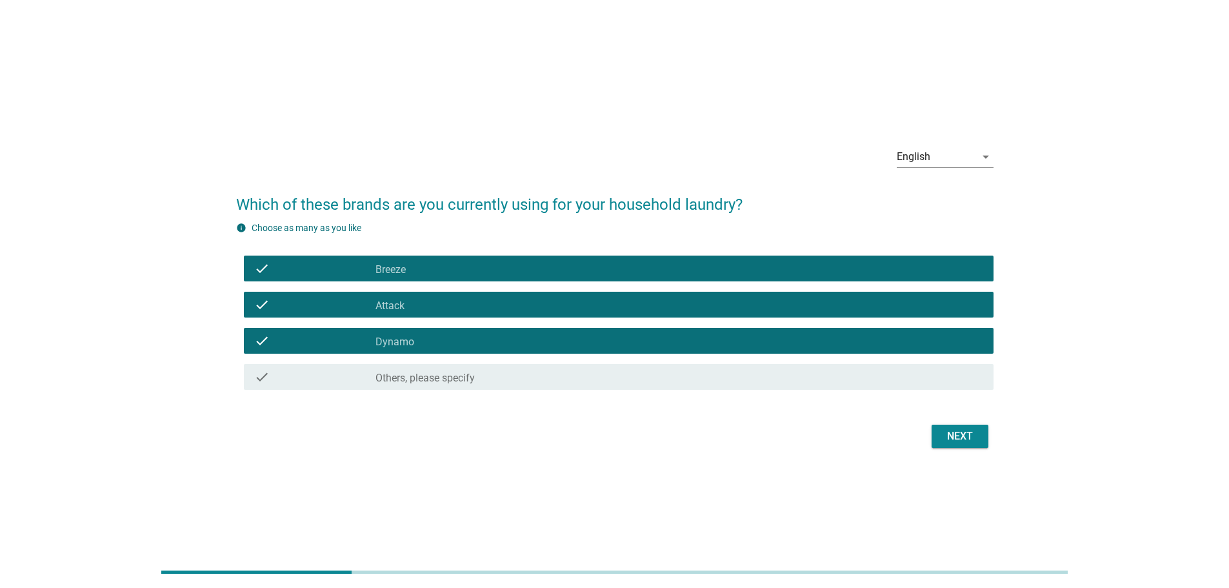
drag, startPoint x: 949, startPoint y: 417, endPoint x: 957, endPoint y: 433, distance: 18.2
click at [949, 419] on form "Which of these brands are you currently using for your household laundry? info …" at bounding box center [614, 316] width 757 height 272
click at [957, 433] on div "Next" at bounding box center [960, 435] width 36 height 15
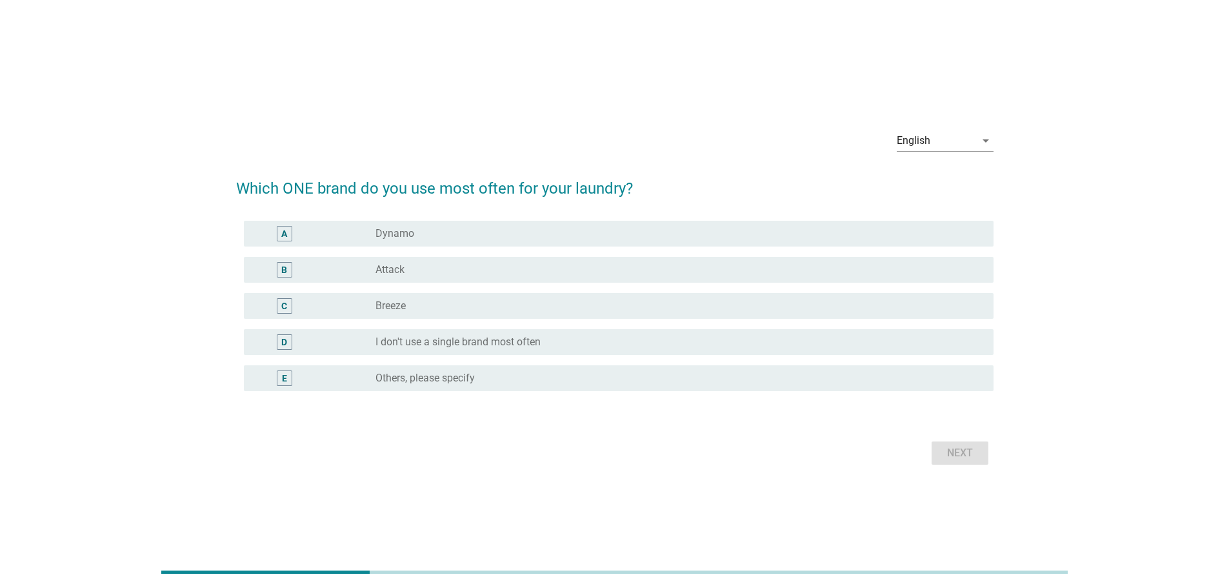
click at [528, 294] on div "C radio_button_unchecked Breeze" at bounding box center [618, 306] width 749 height 26
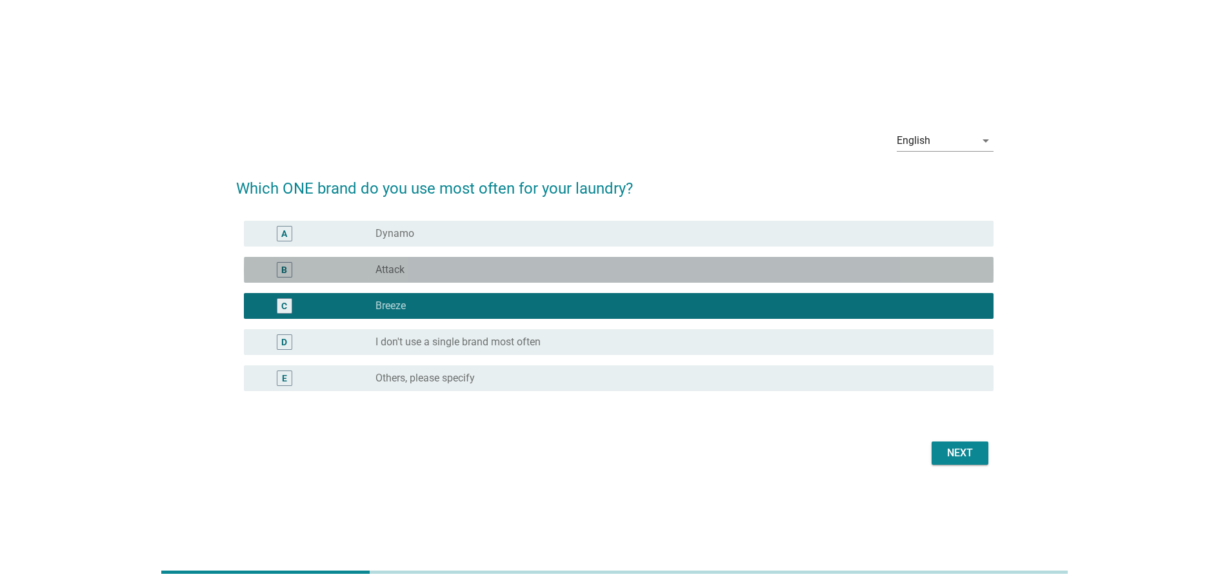
click at [530, 262] on div "radio_button_unchecked Attack" at bounding box center [679, 269] width 608 height 15
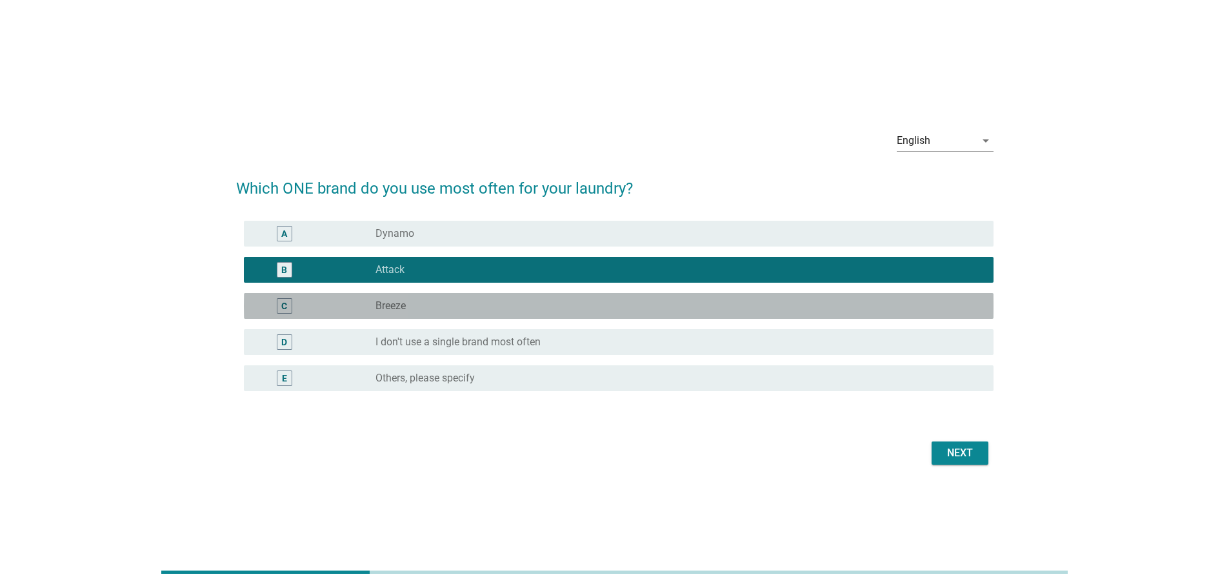
click at [591, 296] on div "C radio_button_unchecked Breeze" at bounding box center [618, 306] width 749 height 26
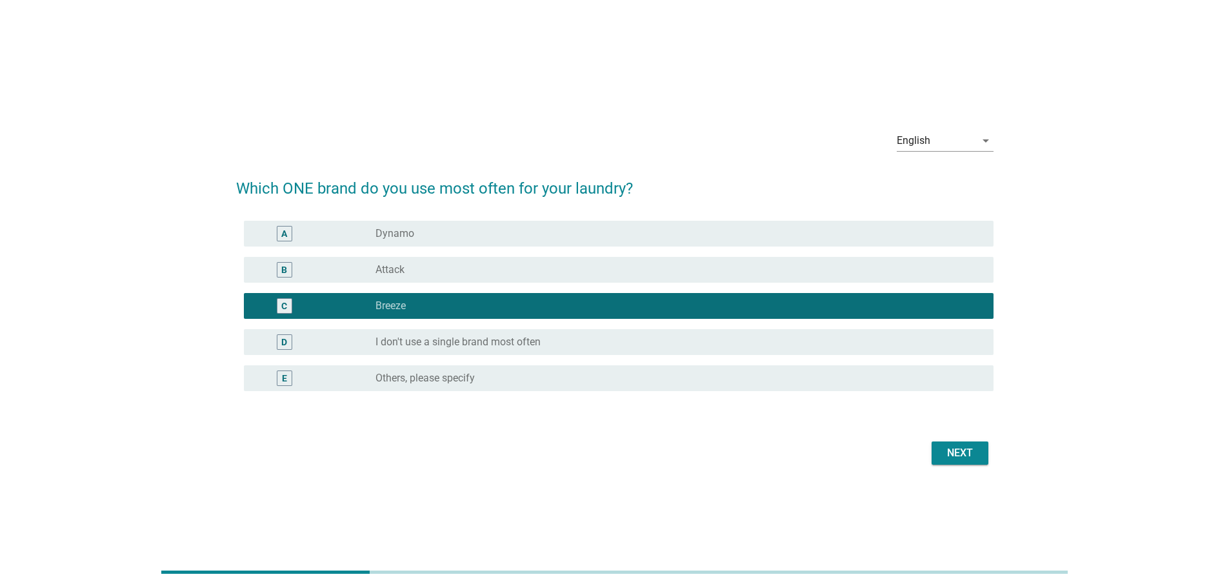
click at [968, 455] on div "Next" at bounding box center [960, 452] width 36 height 15
